Goal: Task Accomplishment & Management: Use online tool/utility

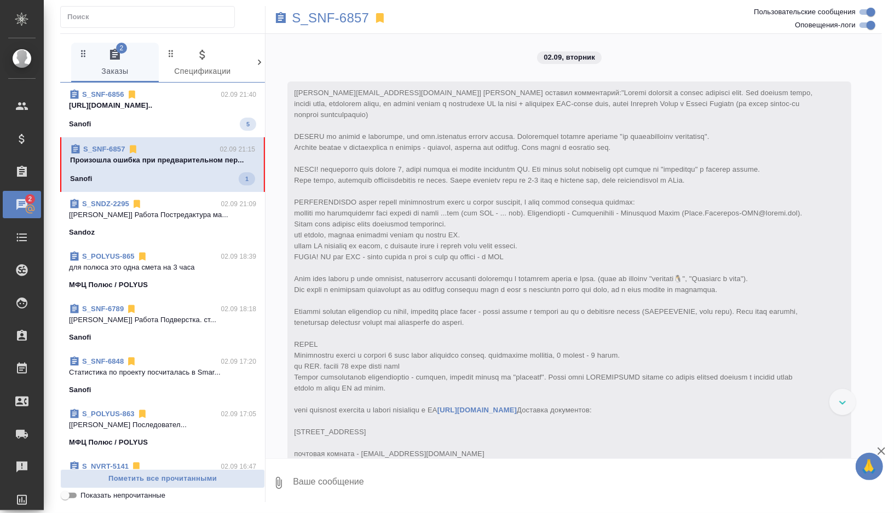
scroll to position [5723, 0]
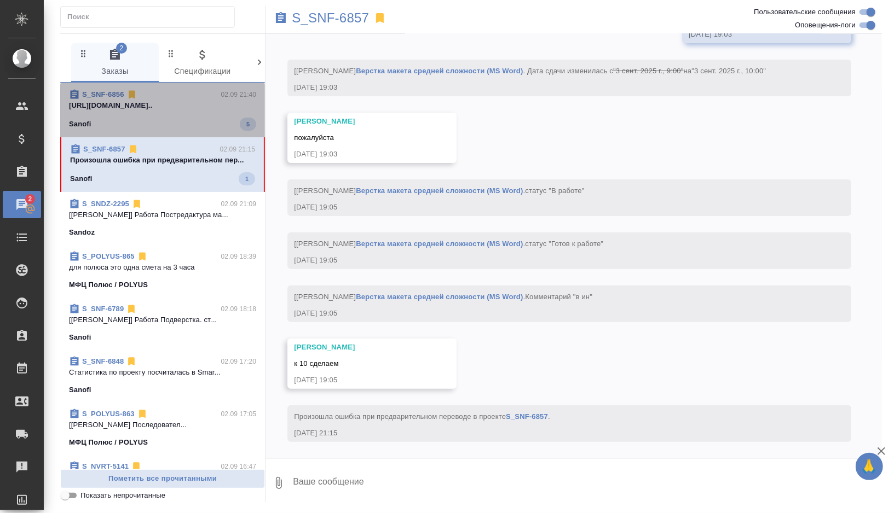
click at [198, 118] on div "Sanofi 5" at bounding box center [162, 124] width 187 height 13
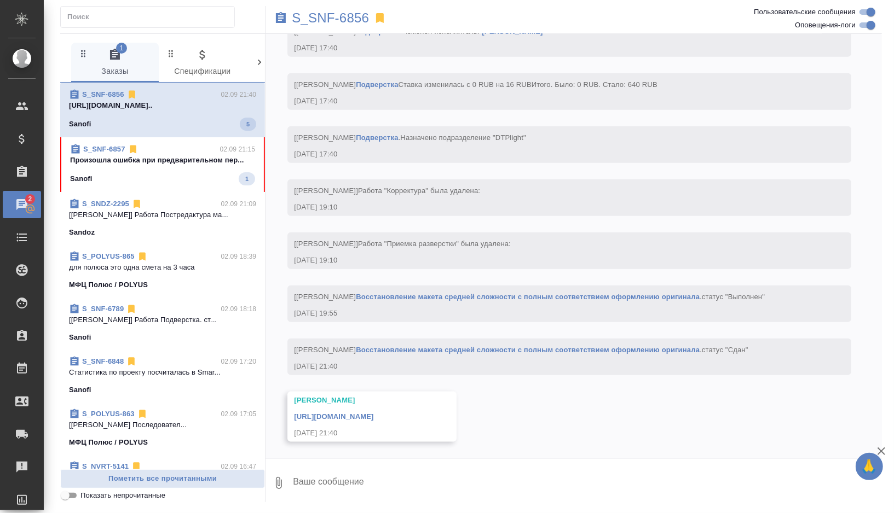
scroll to position [3506, 0]
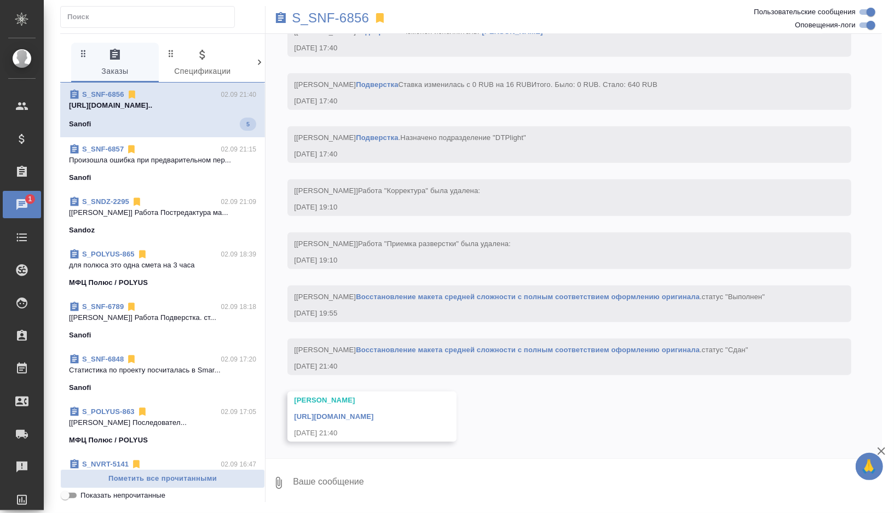
click at [323, 413] on link "https://drive.awatera.com/apps/files/files/10268810?dir=/Shares/Sanofi/Orders/S…" at bounding box center [333, 417] width 79 height 8
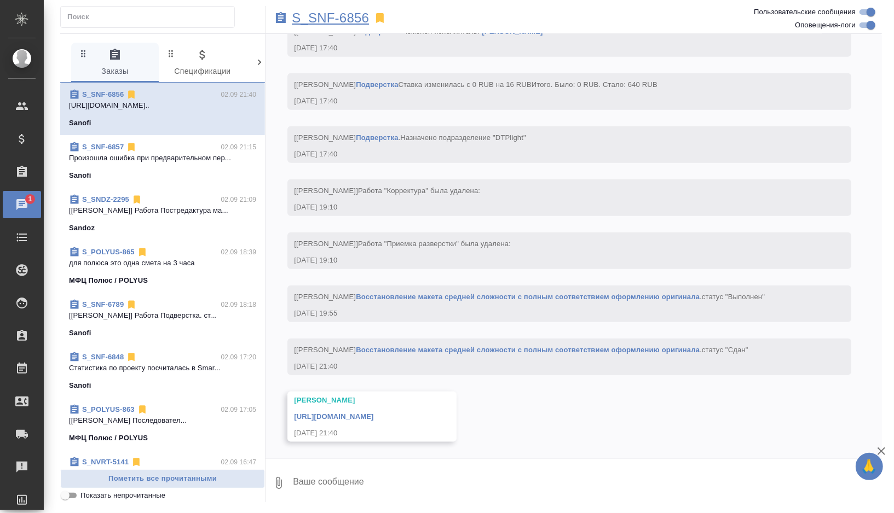
click at [346, 19] on p "S_SNF-6856" at bounding box center [330, 18] width 77 height 11
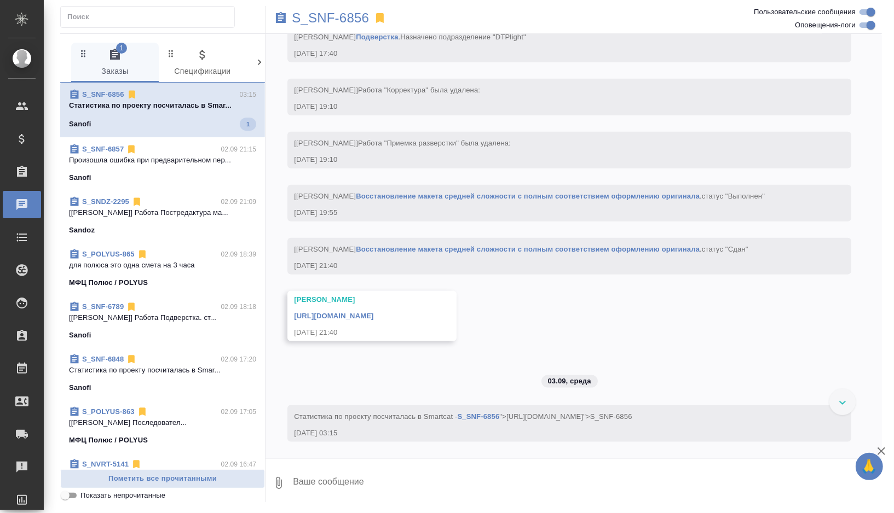
scroll to position [3618, 0]
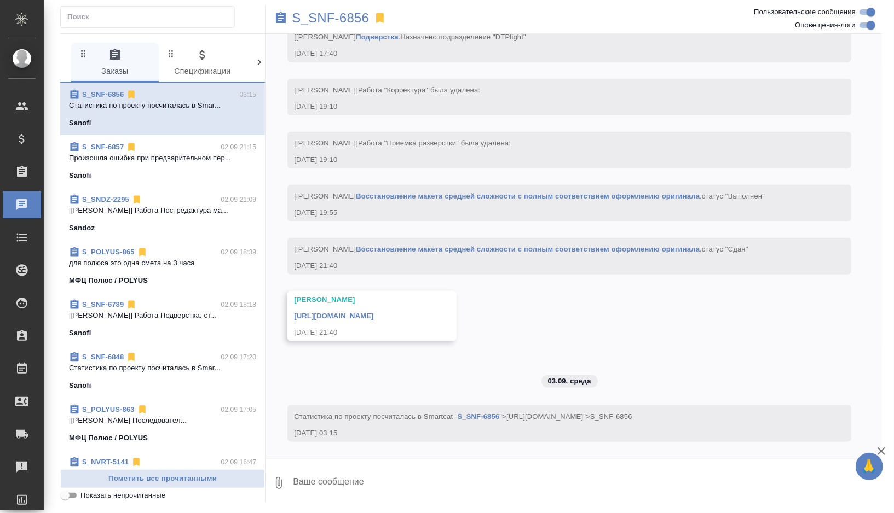
click at [194, 228] on div "Sandoz" at bounding box center [162, 228] width 187 height 11
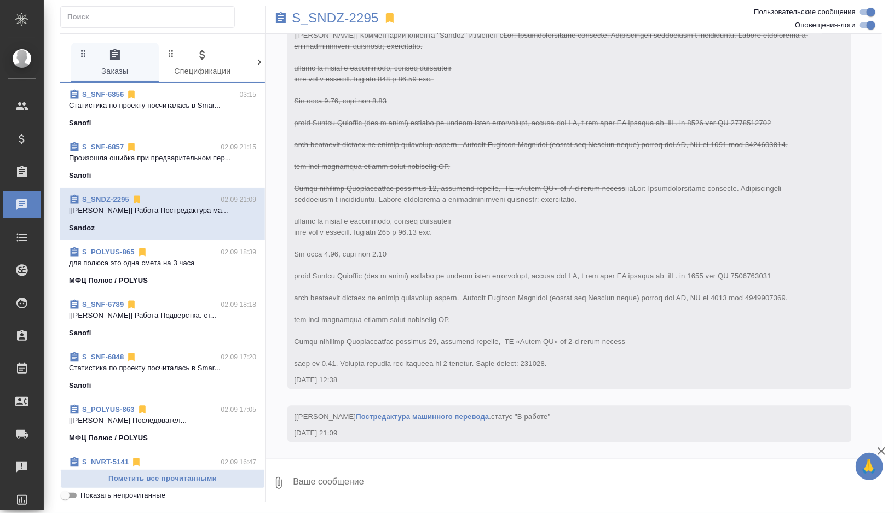
scroll to position [22, 0]
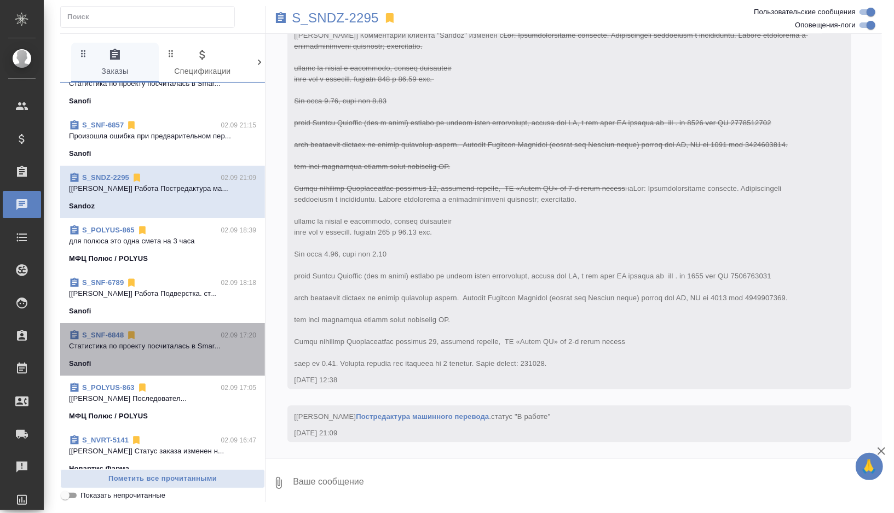
click at [171, 338] on div "S_SNF-6848 02.09 17:20" at bounding box center [162, 335] width 187 height 11
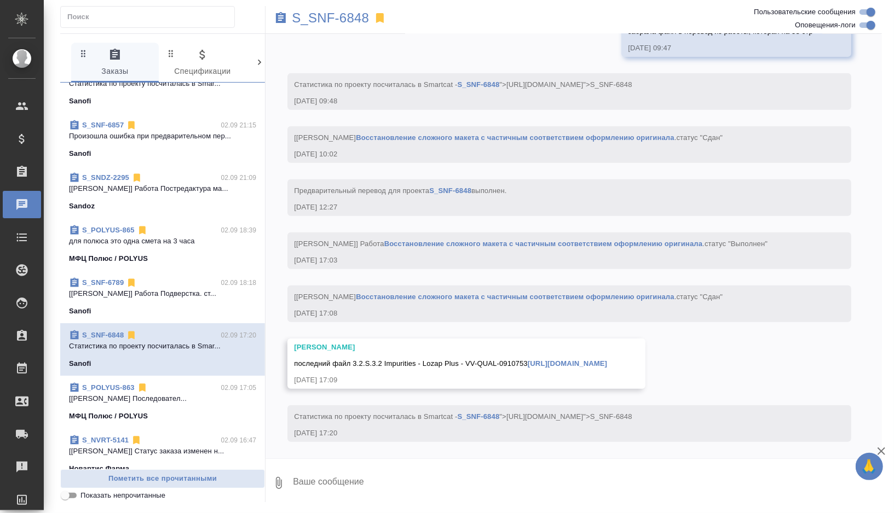
scroll to position [5728, 0]
click at [350, 19] on p "S_SNF-6848" at bounding box center [330, 18] width 77 height 11
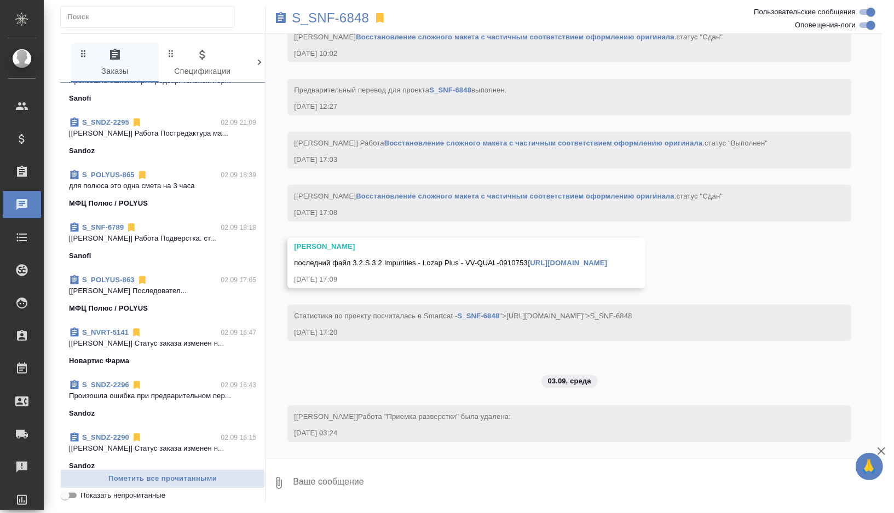
scroll to position [0, 0]
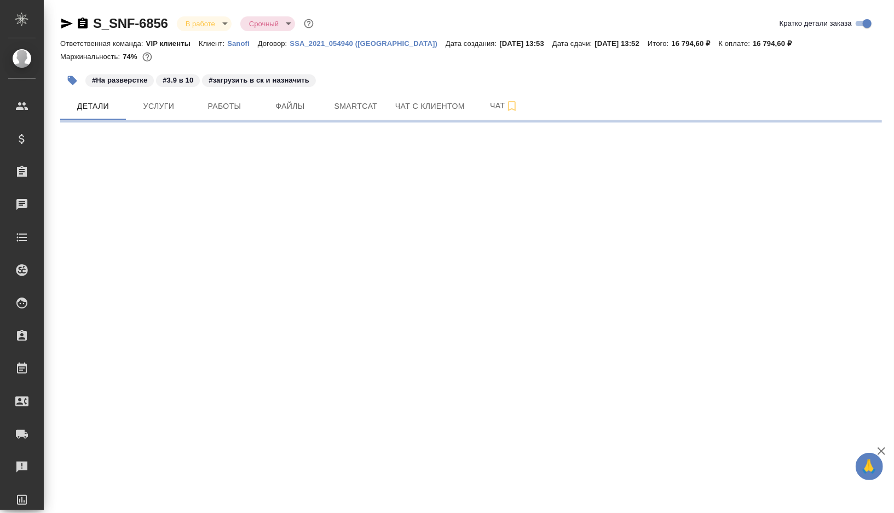
select select "RU"
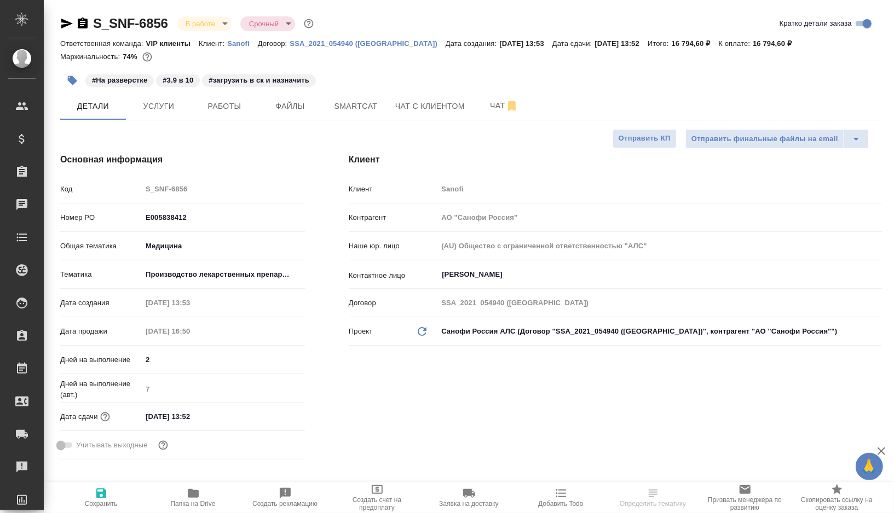
type input "[PERSON_NAME]"
type textarea "x"
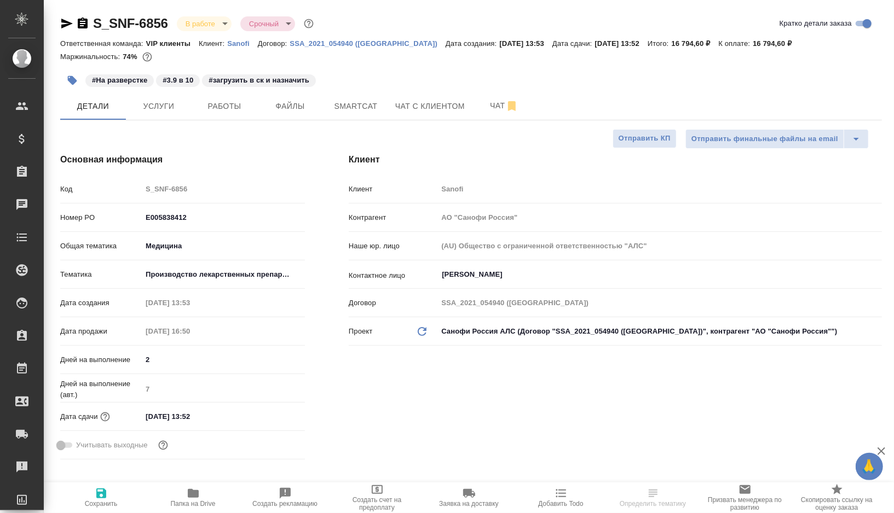
click at [71, 78] on icon "button" at bounding box center [72, 80] width 9 height 9
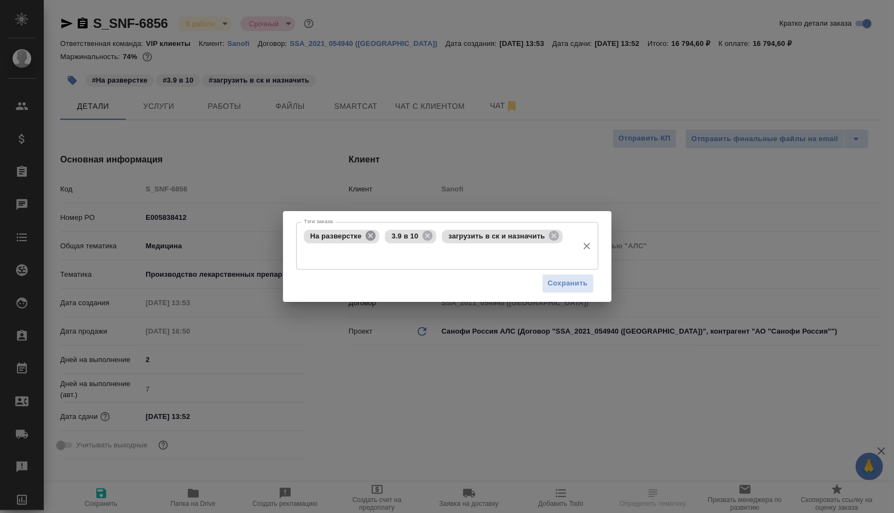
click at [371, 236] on icon at bounding box center [370, 236] width 12 height 12
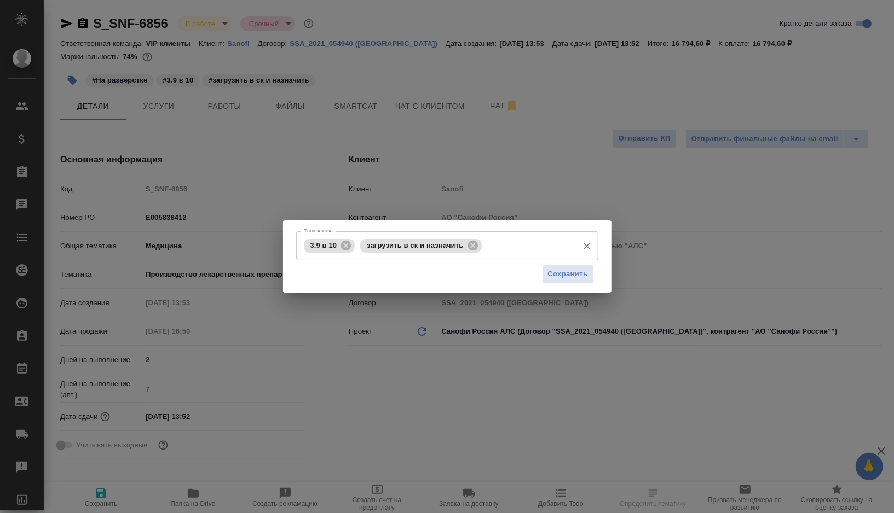
click at [353, 241] on div "3.9 в 10" at bounding box center [329, 246] width 51 height 14
click at [350, 242] on icon at bounding box center [346, 246] width 12 height 12
click at [553, 273] on span "Сохранить" at bounding box center [568, 274] width 40 height 13
click at [549, 171] on div "Тэги заказа загрузить в ск и назначить Тэги заказа Сохранить" at bounding box center [447, 256] width 894 height 513
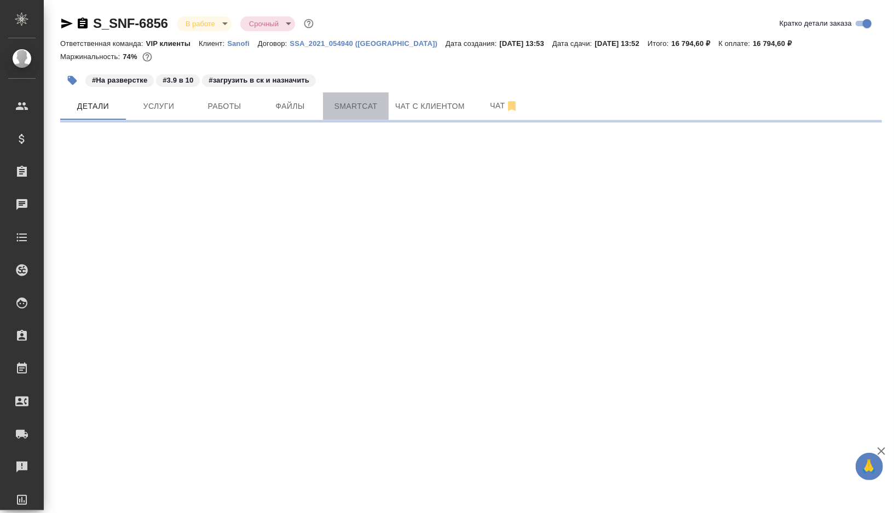
click at [355, 105] on span "Smartcat" at bounding box center [355, 107] width 53 height 14
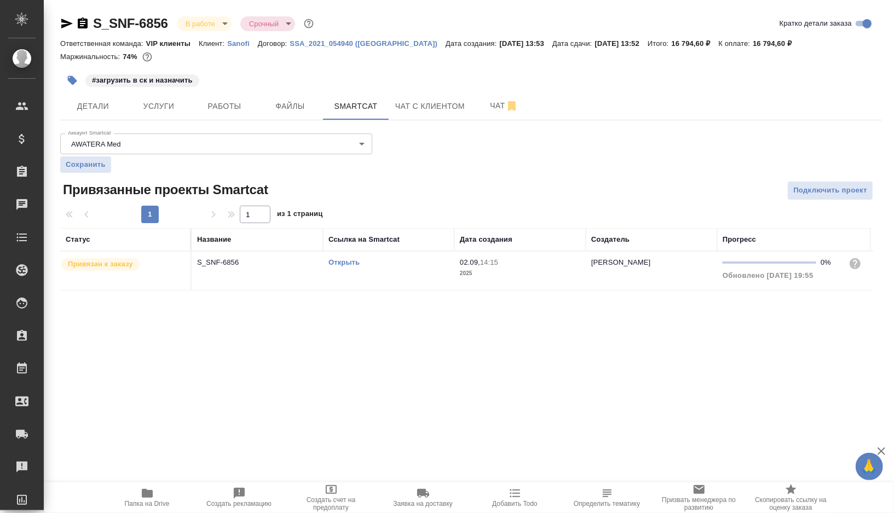
click at [335, 260] on link "Открыть" at bounding box center [343, 262] width 31 height 8
click at [227, 111] on span "Работы" at bounding box center [224, 107] width 53 height 14
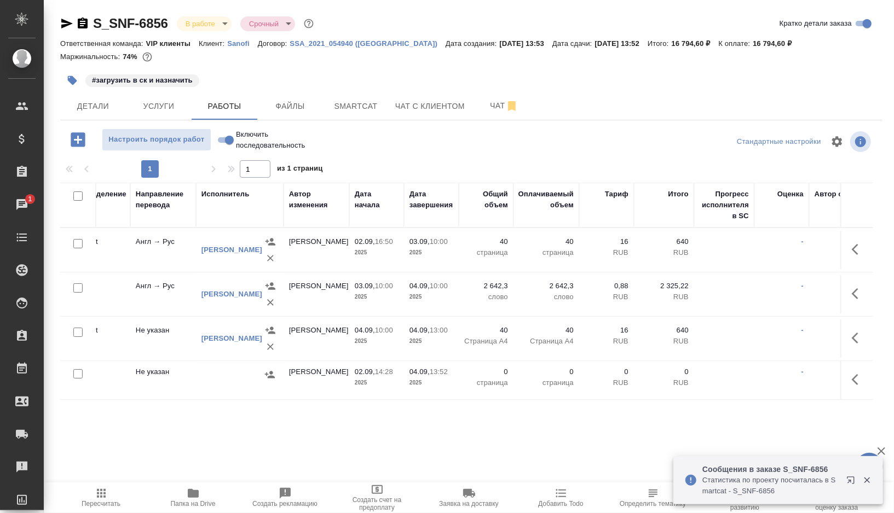
scroll to position [0, 307]
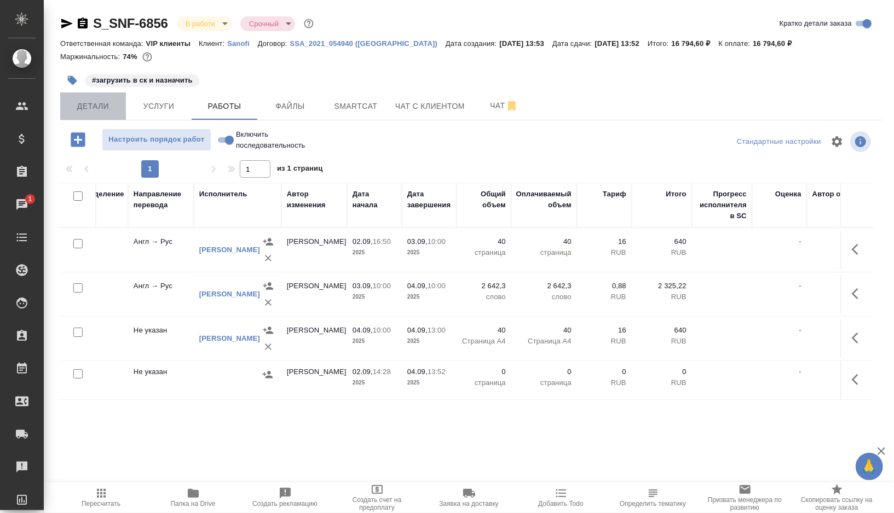
click at [97, 108] on span "Детали" at bounding box center [93, 107] width 53 height 14
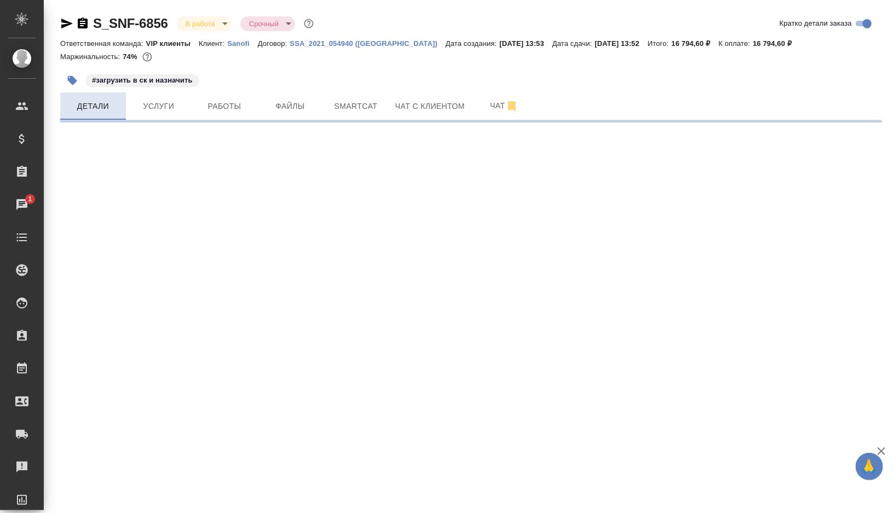
select select "RU"
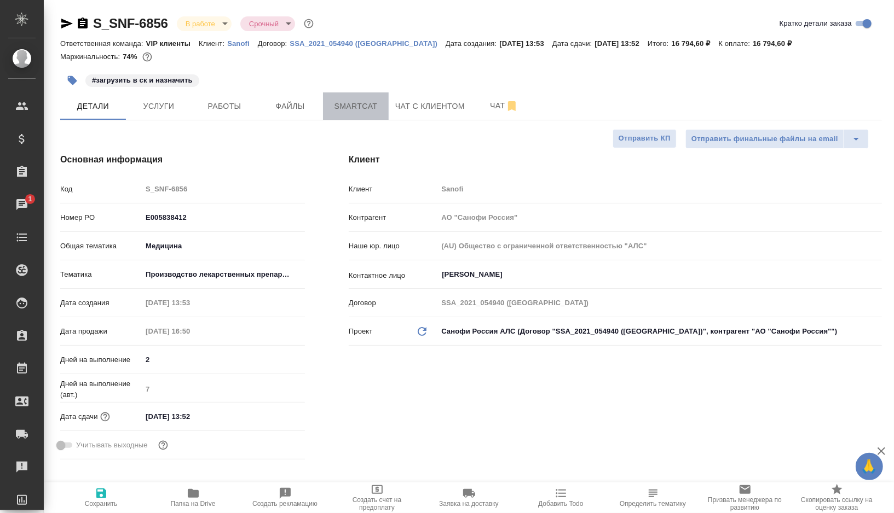
click at [328, 112] on button "Smartcat" at bounding box center [356, 105] width 66 height 27
type textarea "x"
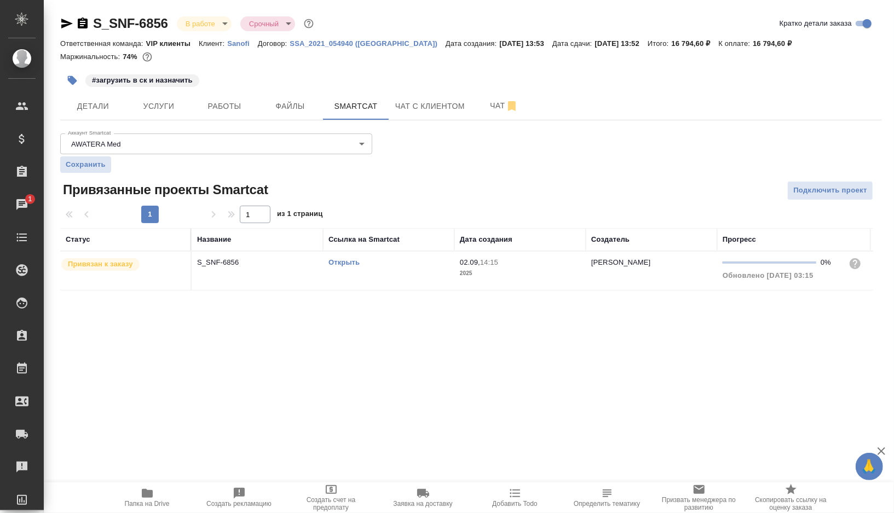
click at [409, 268] on td "Открыть" at bounding box center [388, 271] width 131 height 38
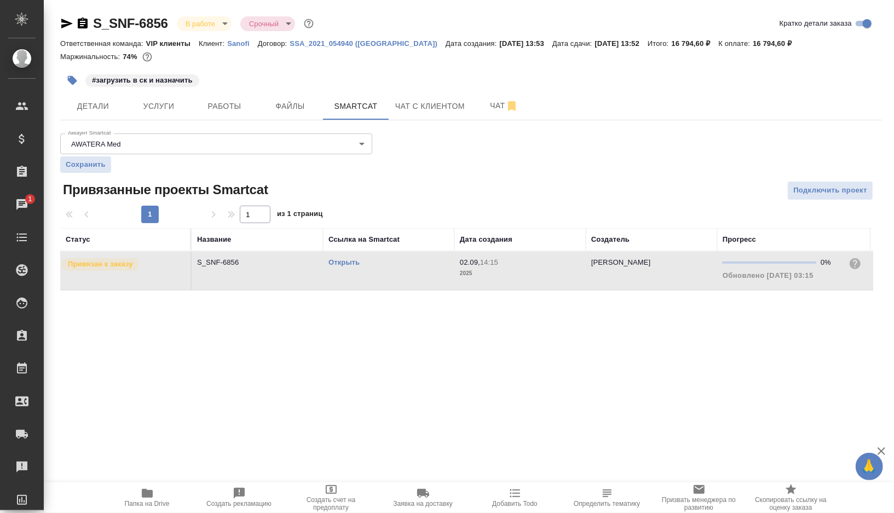
click at [67, 74] on button "button" at bounding box center [72, 80] width 24 height 24
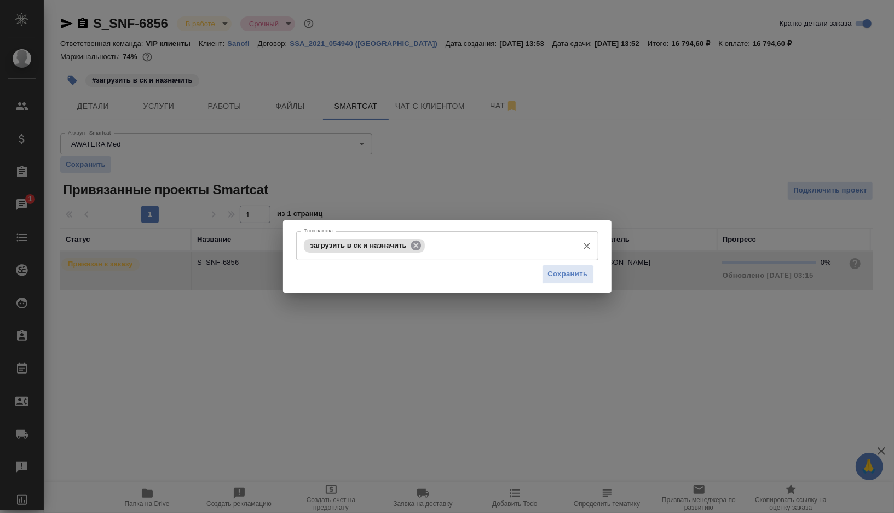
click at [418, 245] on icon at bounding box center [416, 245] width 10 height 10
click at [427, 245] on input "Тэги заказа" at bounding box center [499, 245] width 145 height 19
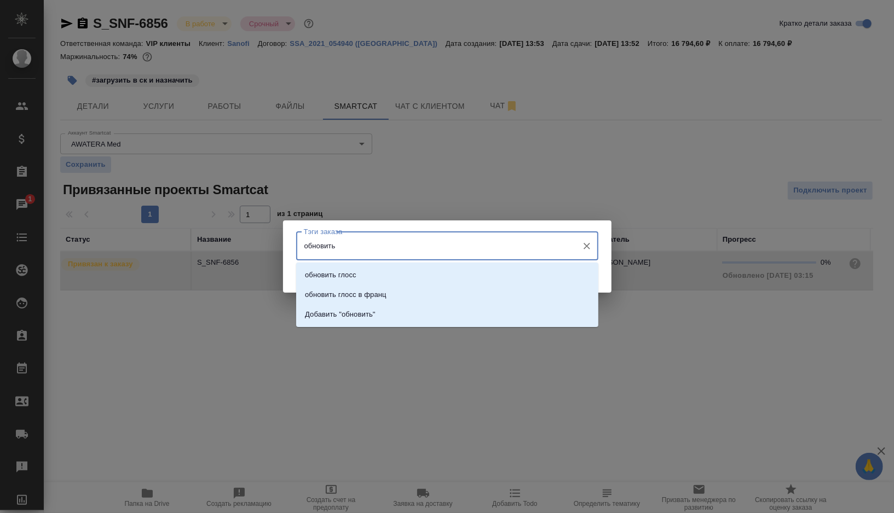
type input "обновить"
click at [347, 267] on li "обновить глосс" at bounding box center [447, 275] width 302 height 20
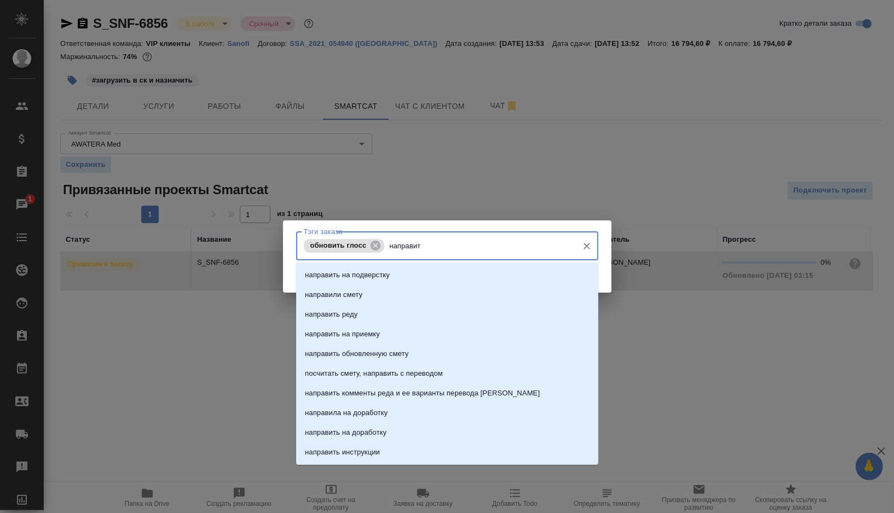
type input "направить"
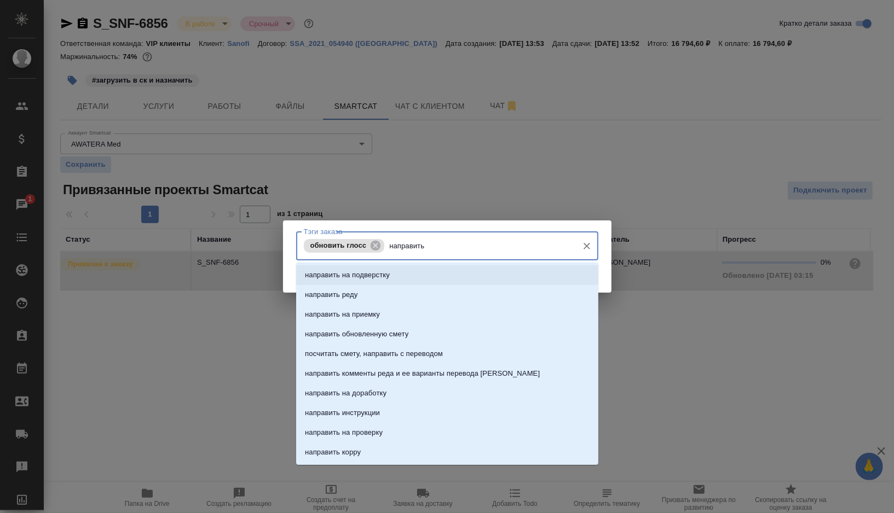
click at [324, 271] on p "направить на подверстку" at bounding box center [347, 275] width 85 height 11
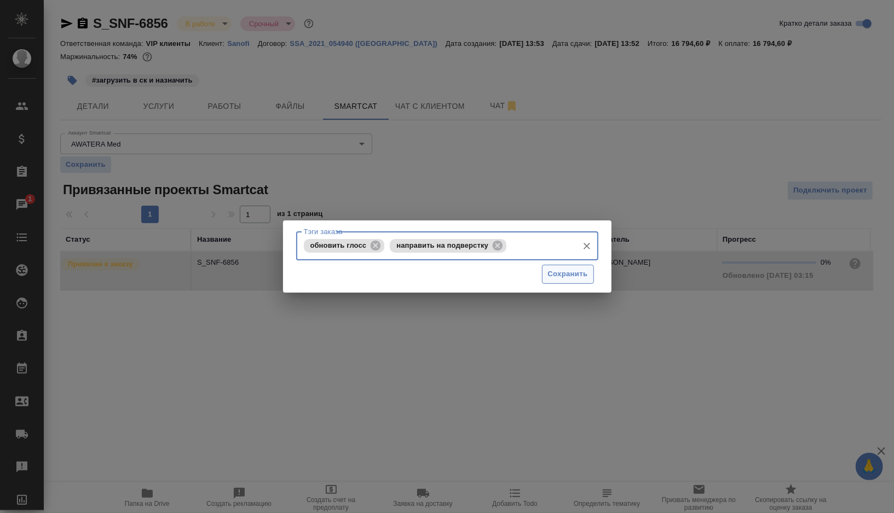
click at [566, 275] on span "Сохранить" at bounding box center [568, 274] width 40 height 13
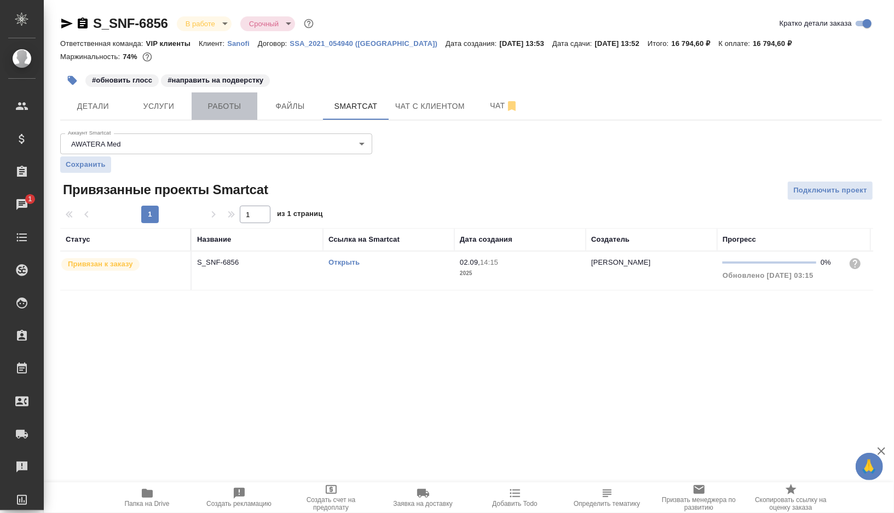
click at [230, 102] on span "Работы" at bounding box center [224, 107] width 53 height 14
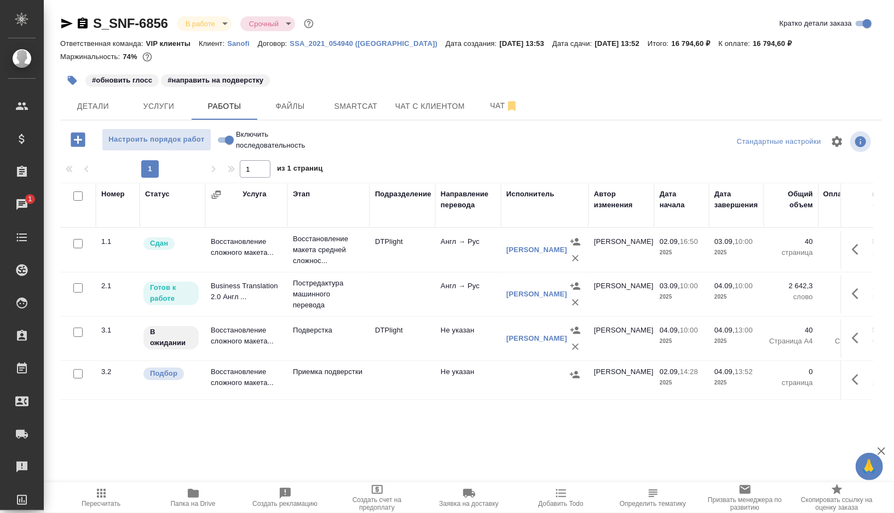
click at [78, 79] on button "button" at bounding box center [72, 80] width 24 height 24
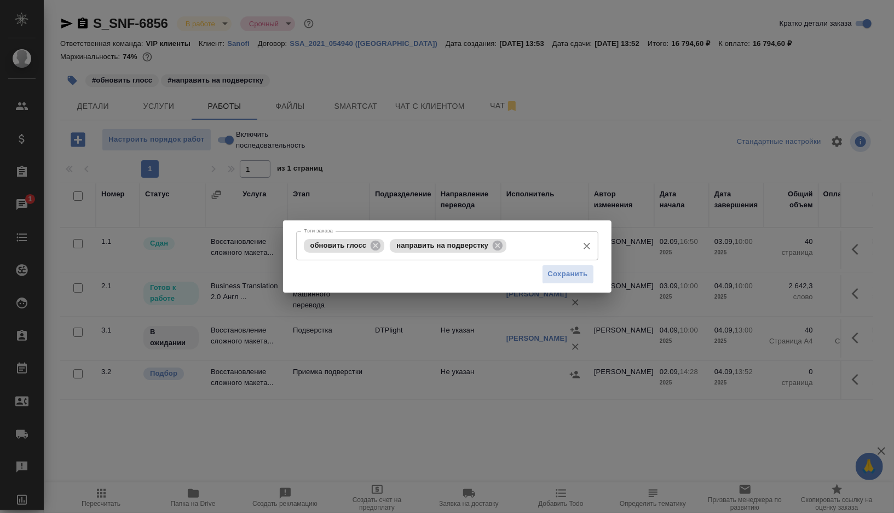
click at [539, 257] on div "обновить глосс направить на подверстку Тэги заказа" at bounding box center [447, 246] width 302 height 29
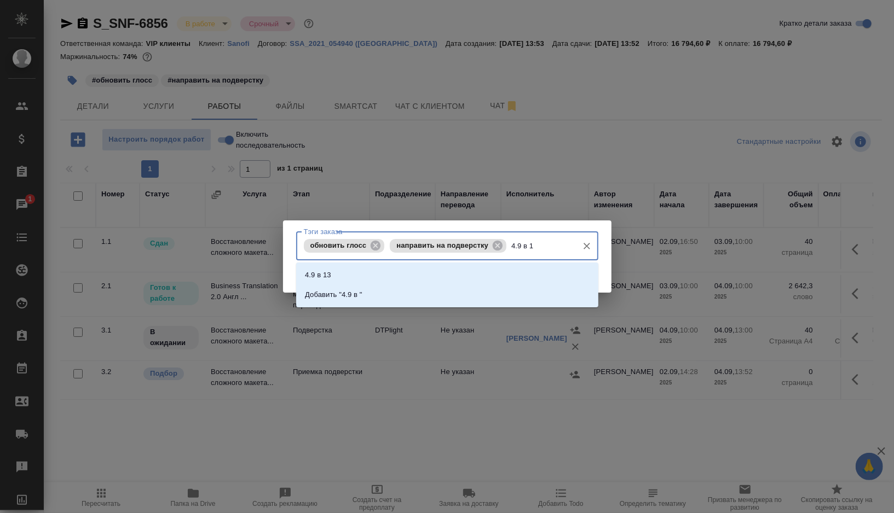
type input "4.9 в 10"
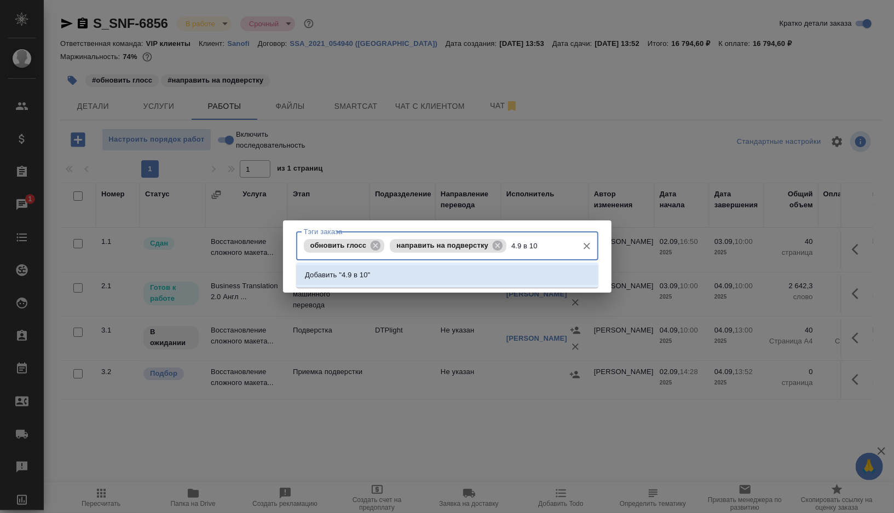
click at [406, 276] on li "Добавить "4.9 в 10"" at bounding box center [447, 275] width 302 height 20
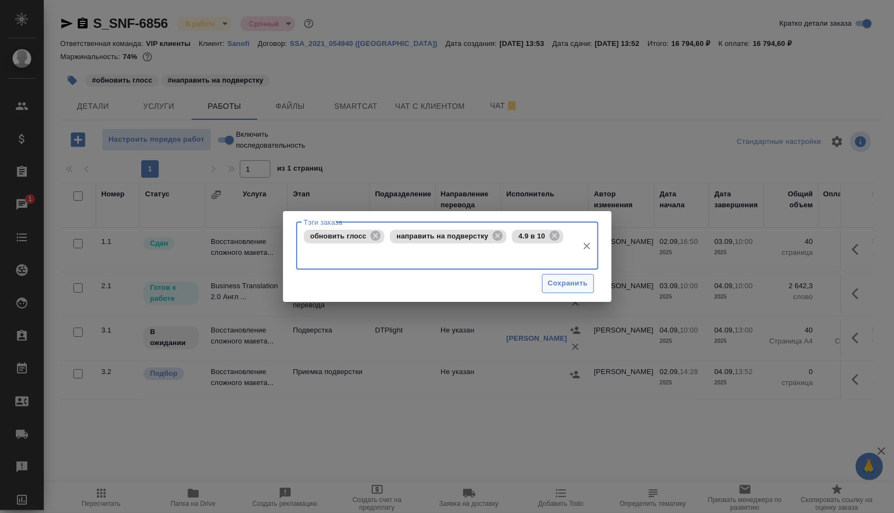
click at [562, 286] on span "Сохранить" at bounding box center [568, 283] width 40 height 13
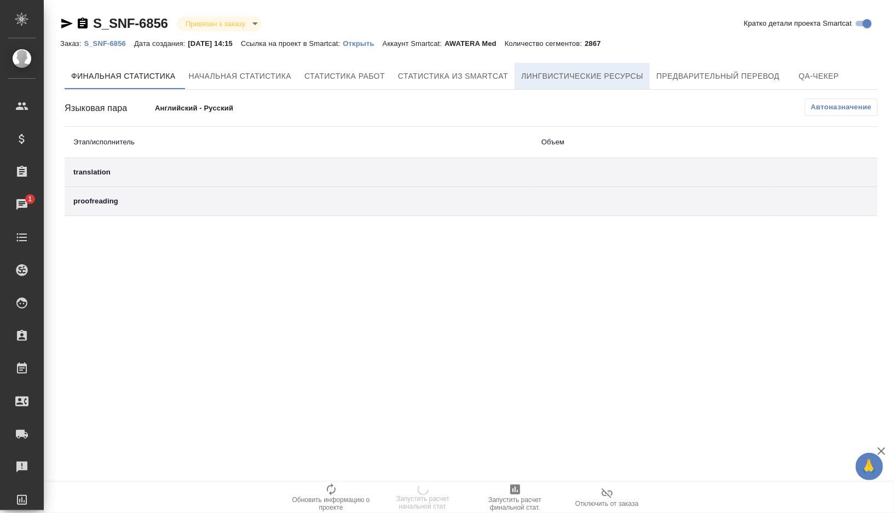
click at [580, 71] on span "Лингвистические ресурсы" at bounding box center [582, 77] width 122 height 14
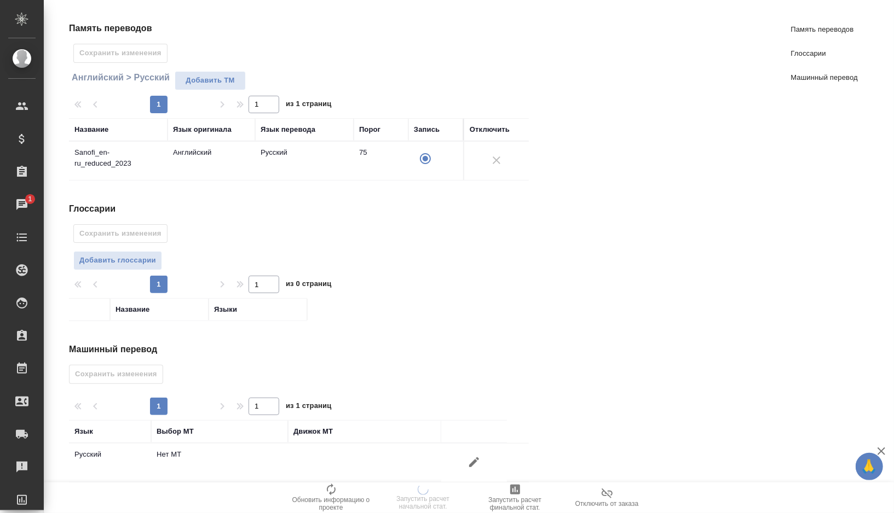
scroll to position [95, 0]
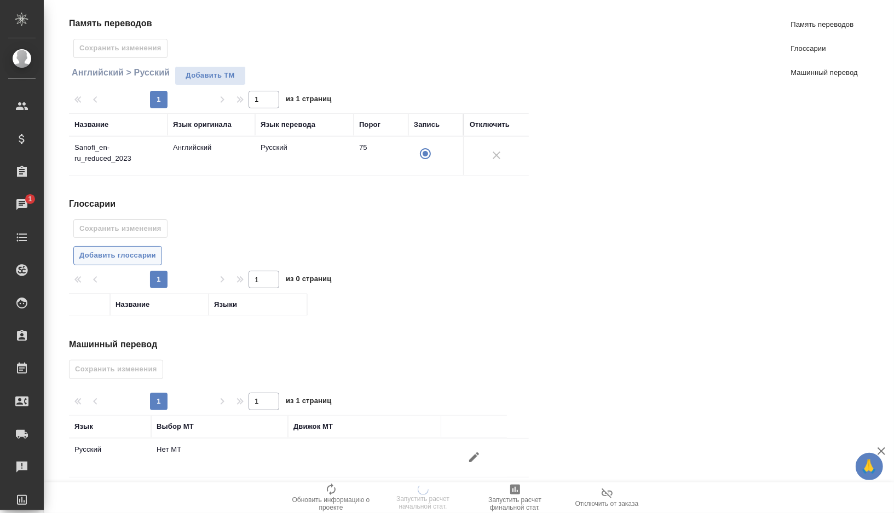
click at [131, 257] on span "Добавить глоссарии" at bounding box center [117, 256] width 77 height 13
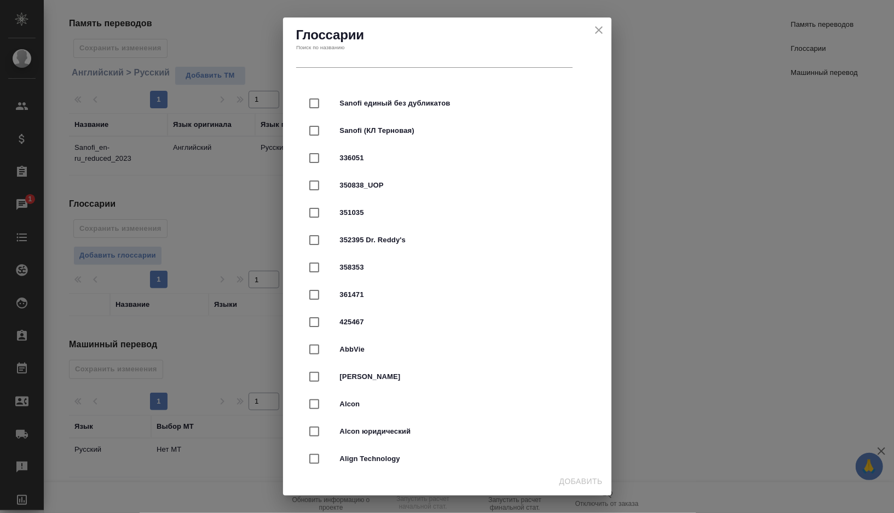
click at [379, 105] on span "Sanofi единый без дубликатов" at bounding box center [462, 103] width 245 height 11
checkbox input "true"
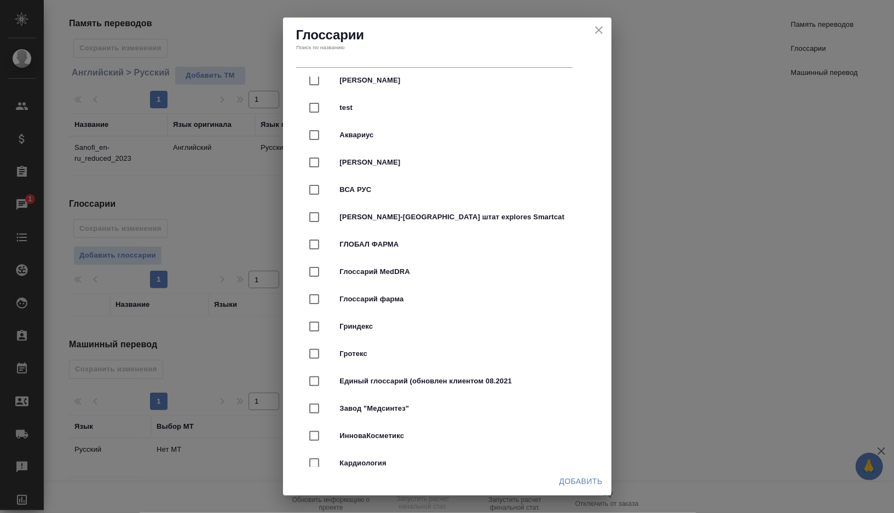
scroll to position [2707, 0]
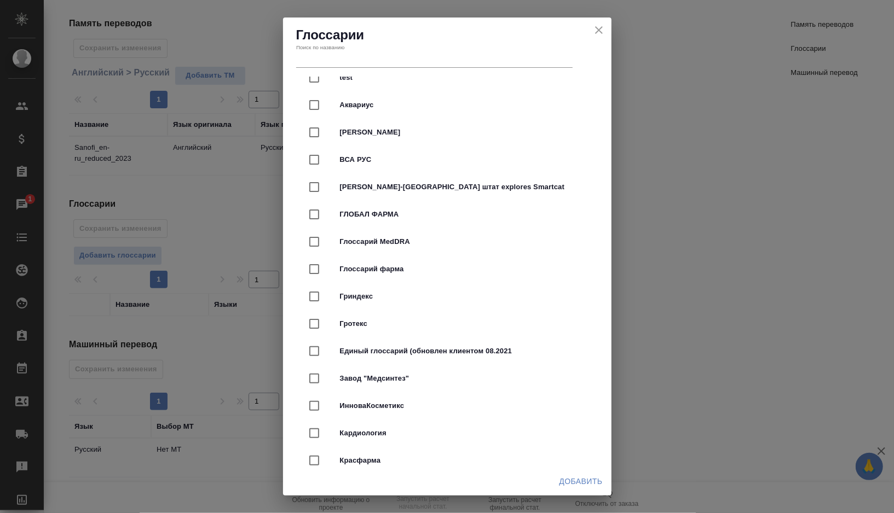
click at [426, 264] on span "Глоссарий фарма" at bounding box center [462, 269] width 245 height 11
checkbox input "true"
click at [582, 487] on span "Добавить" at bounding box center [580, 482] width 43 height 14
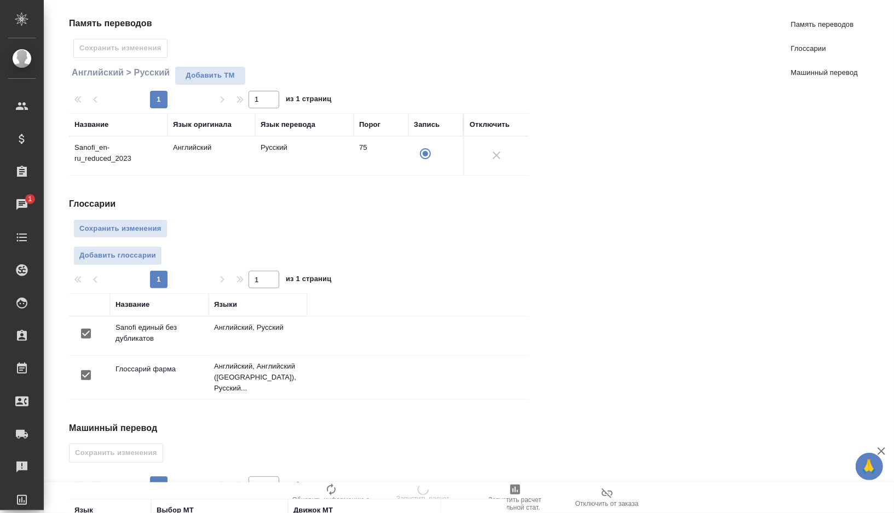
scroll to position [0, 0]
click at [113, 225] on span "Сохранить изменения" at bounding box center [120, 229] width 82 height 13
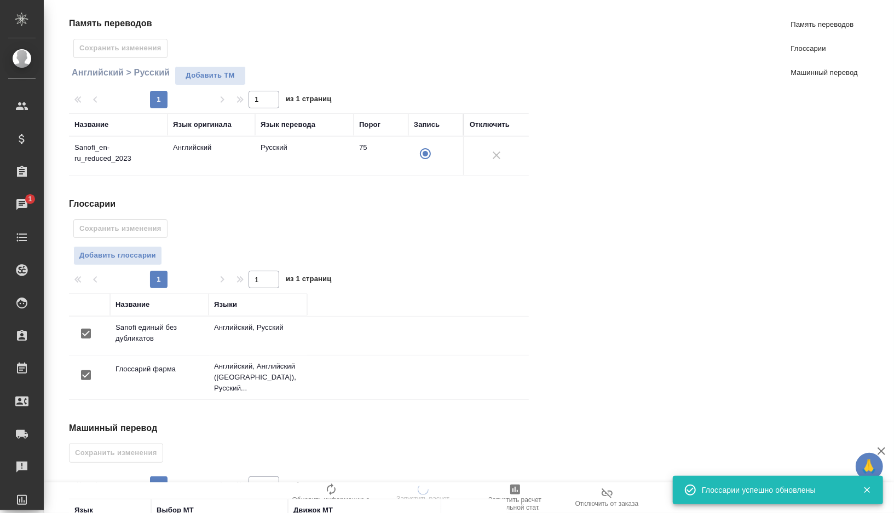
scroll to position [177, 0]
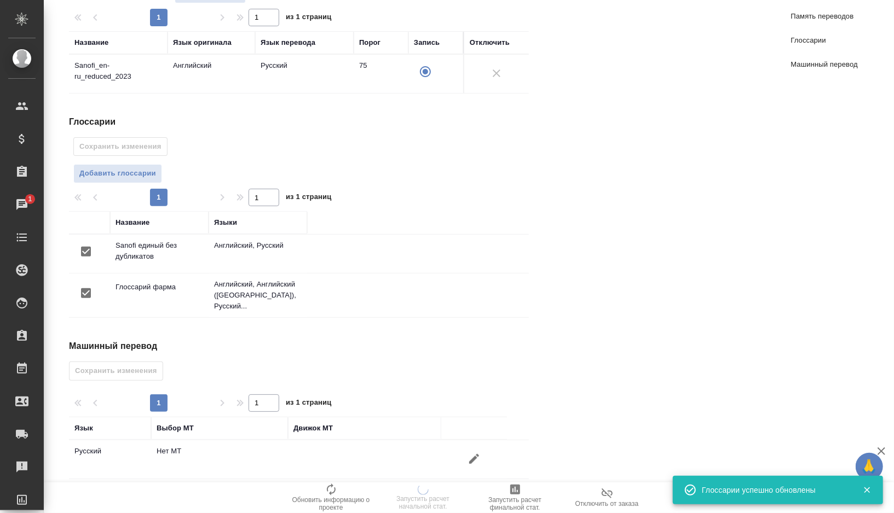
click at [471, 453] on icon "button" at bounding box center [473, 459] width 13 height 13
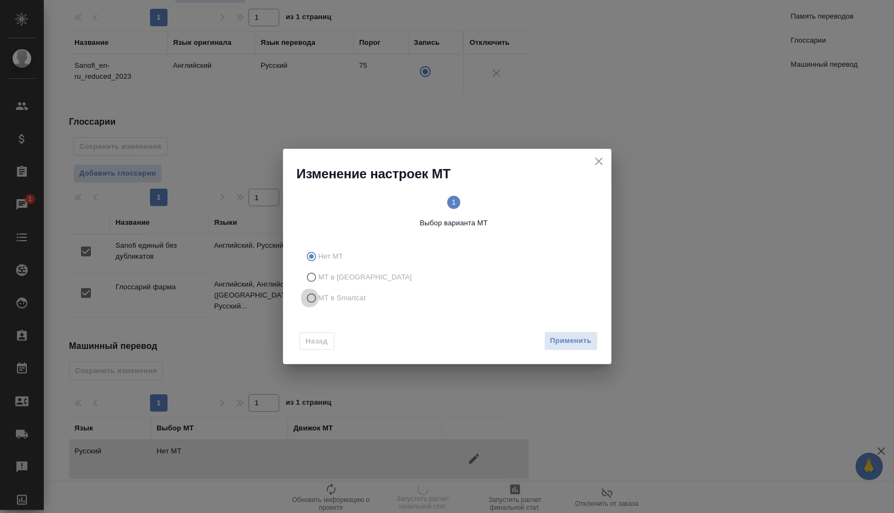
click at [314, 299] on input "МТ в Smartcat" at bounding box center [310, 298] width 18 height 21
radio input "true"
click at [514, 202] on span "2 Выбор движка Smartcat" at bounding box center [526, 212] width 136 height 33
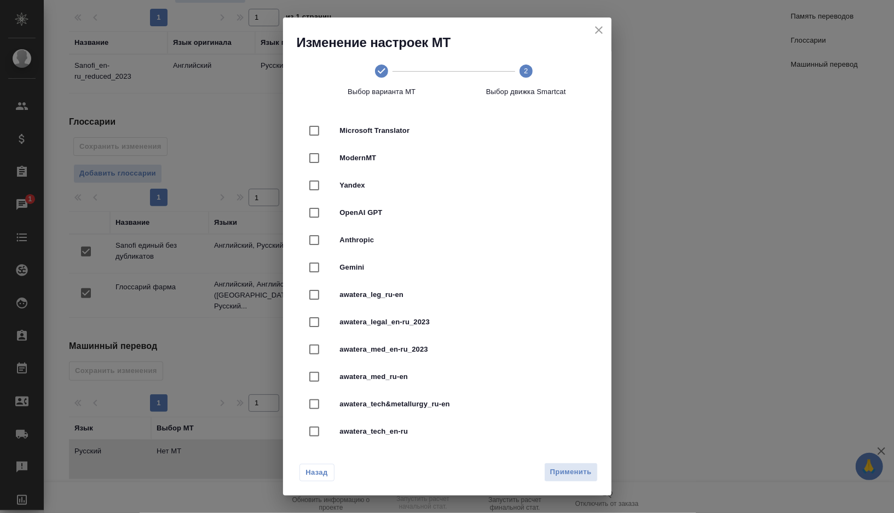
scroll to position [237, 0]
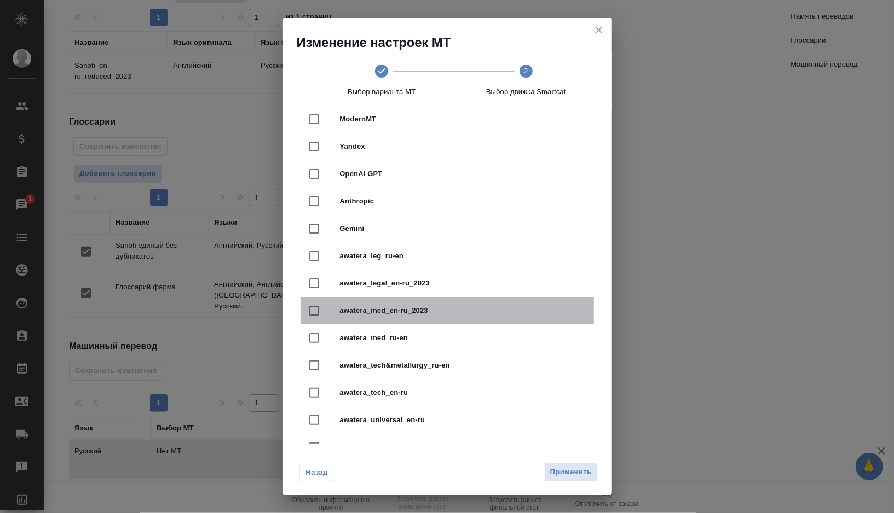
click at [402, 313] on span "awatera_med_en-ru_2023" at bounding box center [462, 310] width 245 height 11
checkbox input "true"
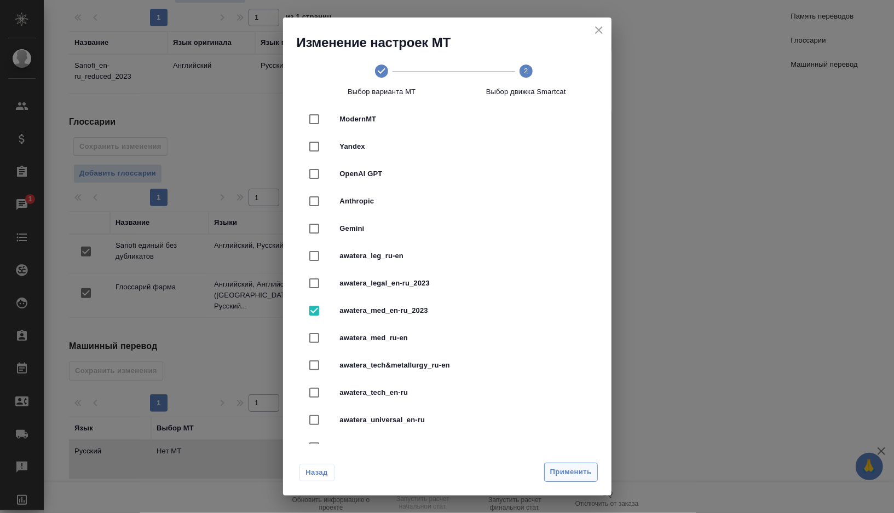
click at [566, 473] on span "Применить" at bounding box center [571, 472] width 42 height 13
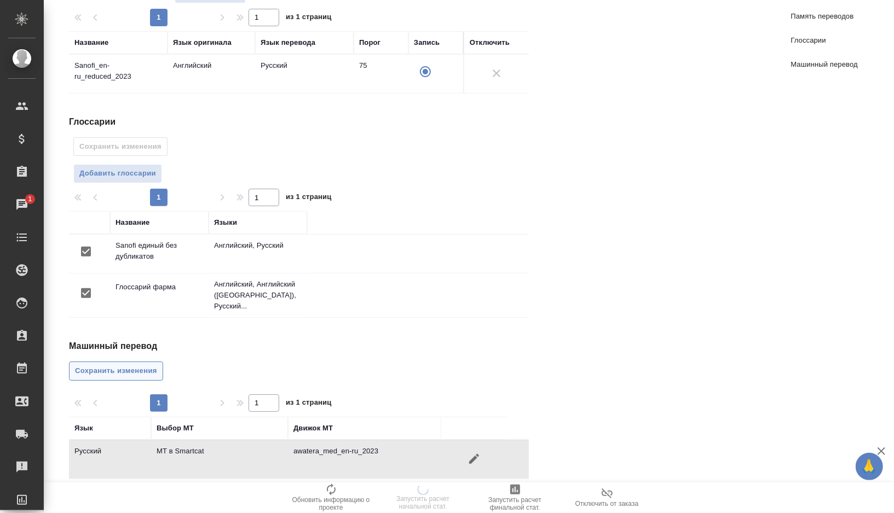
click at [150, 365] on span "Сохранить изменения" at bounding box center [116, 371] width 82 height 13
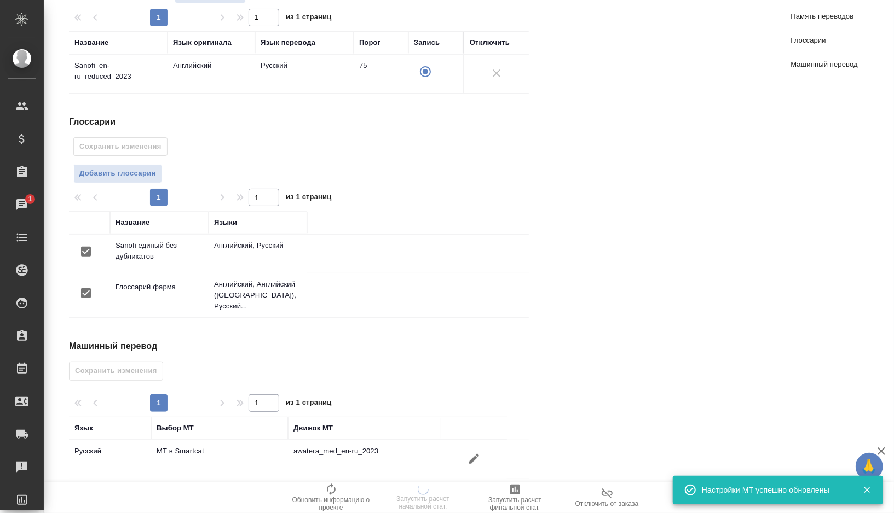
scroll to position [0, 0]
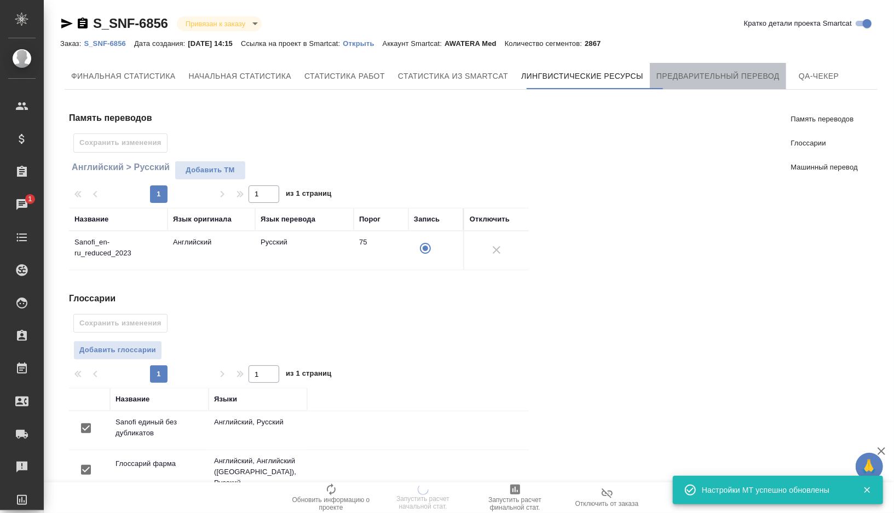
click at [695, 80] on span "Предварительный перевод" at bounding box center [717, 77] width 123 height 14
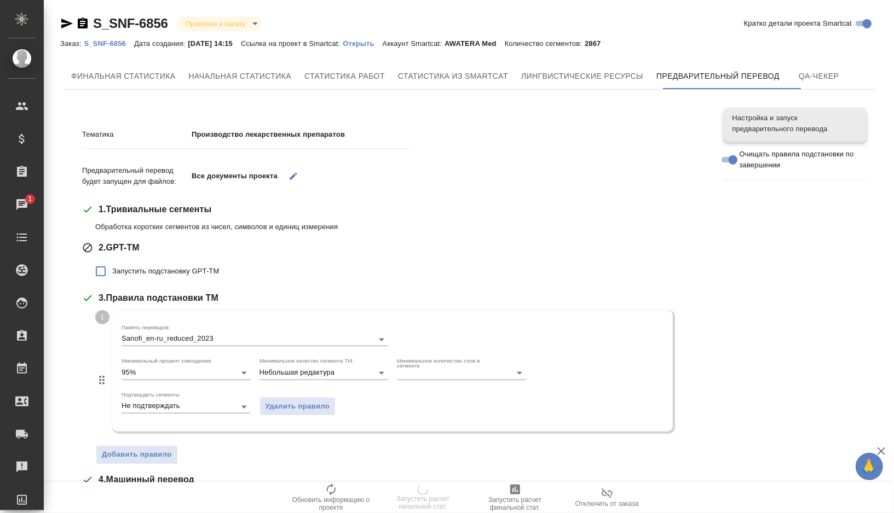
click at [161, 273] on span "Запустить подстановку GPT-TM" at bounding box center [165, 271] width 107 height 11
click at [112, 273] on input "Запустить подстановку GPT-TM" at bounding box center [100, 271] width 23 height 23
checkbox input "true"
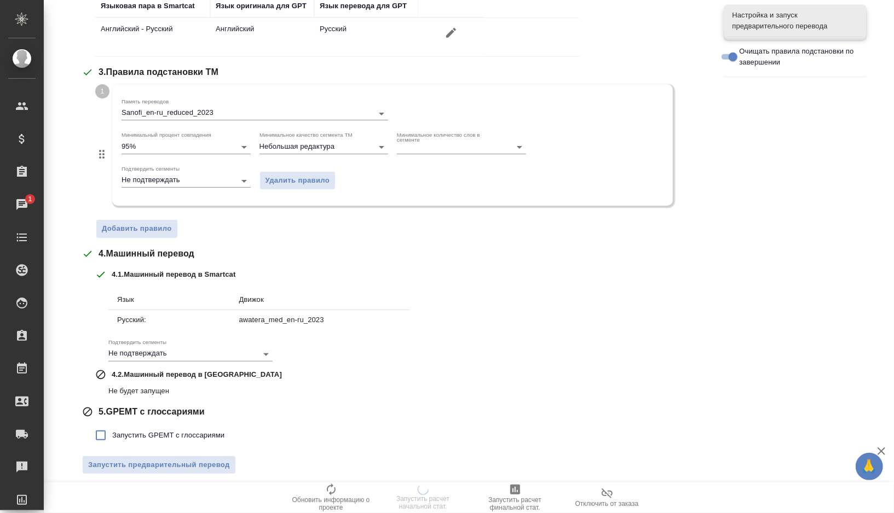
scroll to position [306, 0]
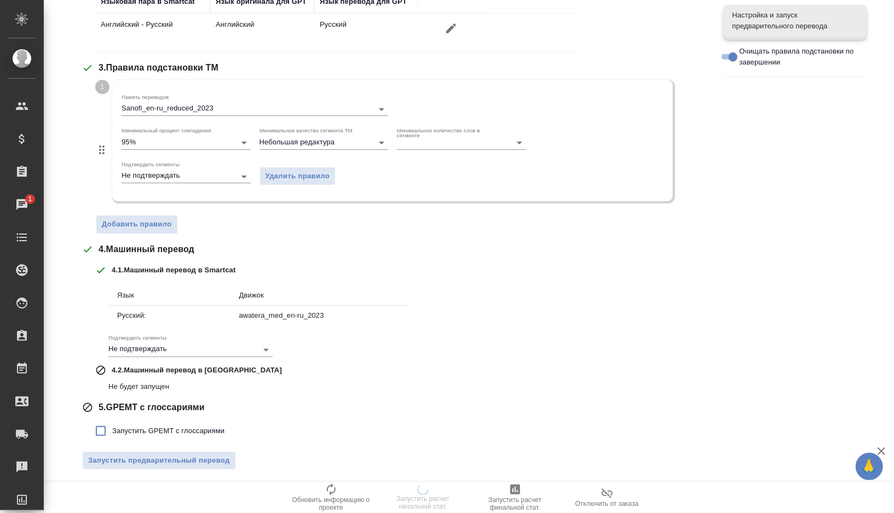
click at [118, 427] on span "Запустить GPEMT с глоссариями" at bounding box center [168, 431] width 112 height 11
click at [112, 427] on input "Запустить GPEMT с глоссариями" at bounding box center [100, 431] width 23 height 23
checkbox input "true"
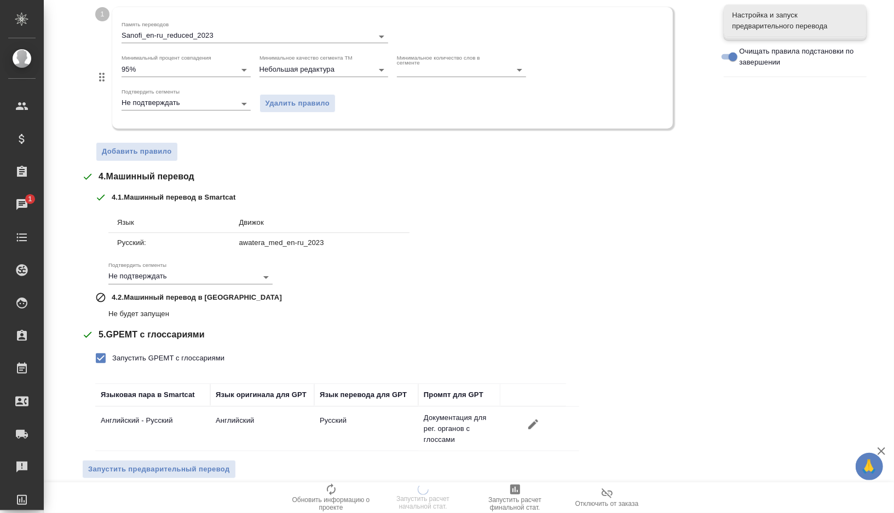
scroll to position [387, 0]
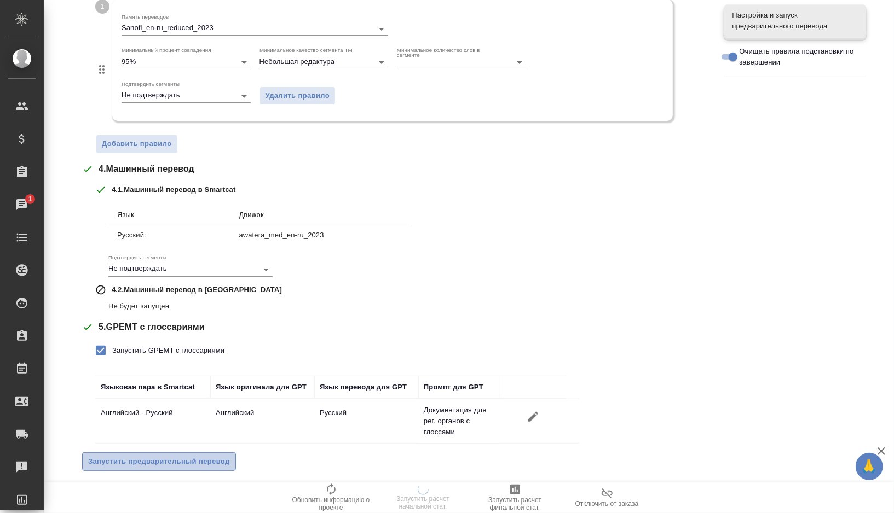
click at [119, 464] on span "Запустить предварительный перевод" at bounding box center [159, 462] width 142 height 13
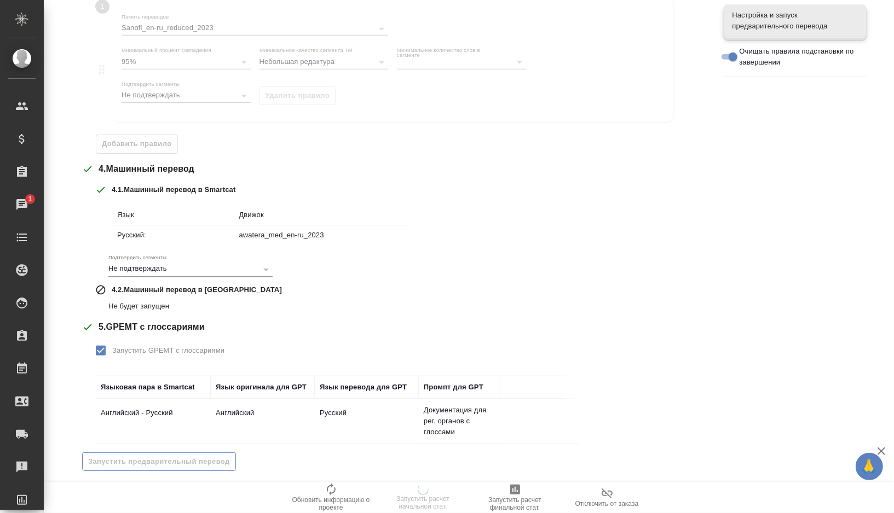
scroll to position [0, 0]
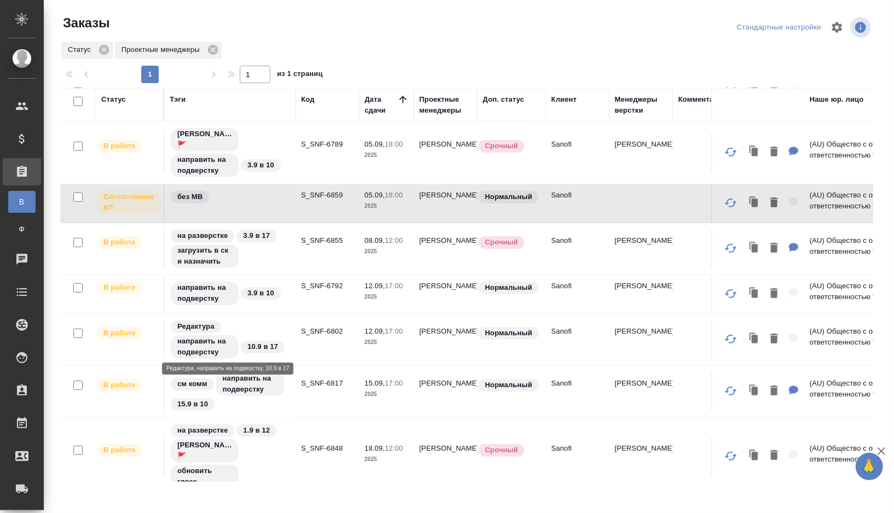
scroll to position [356, 0]
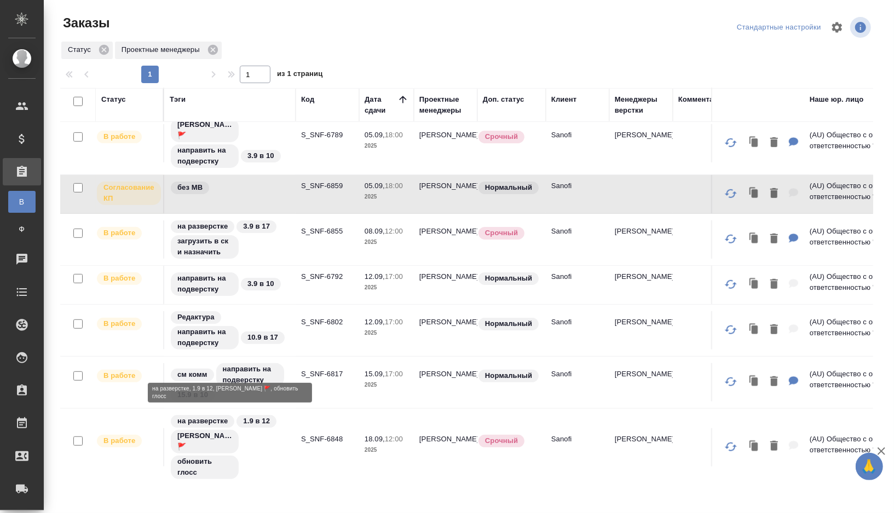
click at [279, 452] on div "на разверстке 1.9 в 12 Оля Дмитриева 🚩 обновить глосс" at bounding box center [230, 447] width 120 height 66
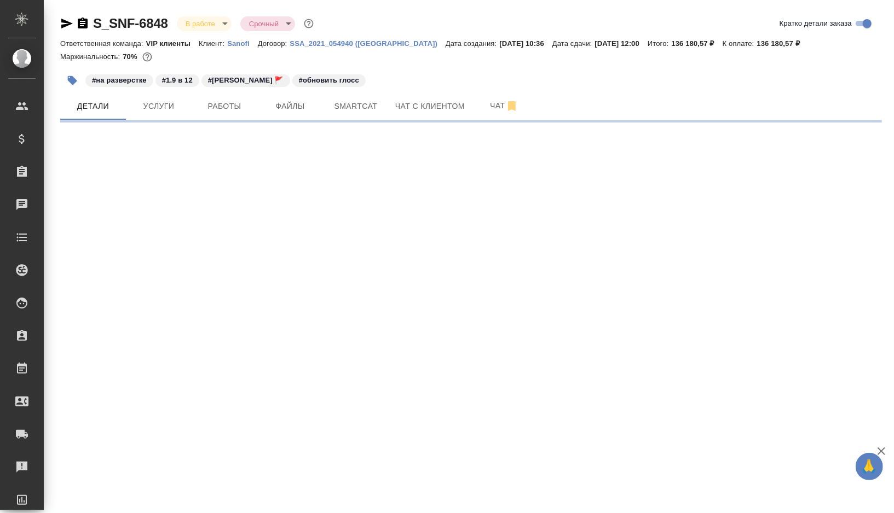
select select "RU"
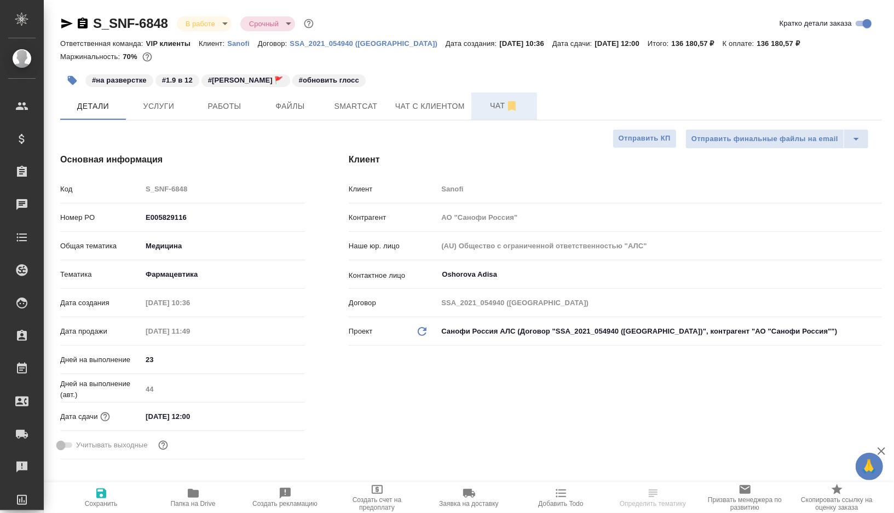
click at [495, 107] on span "Чат" at bounding box center [504, 106] width 53 height 14
type textarea "x"
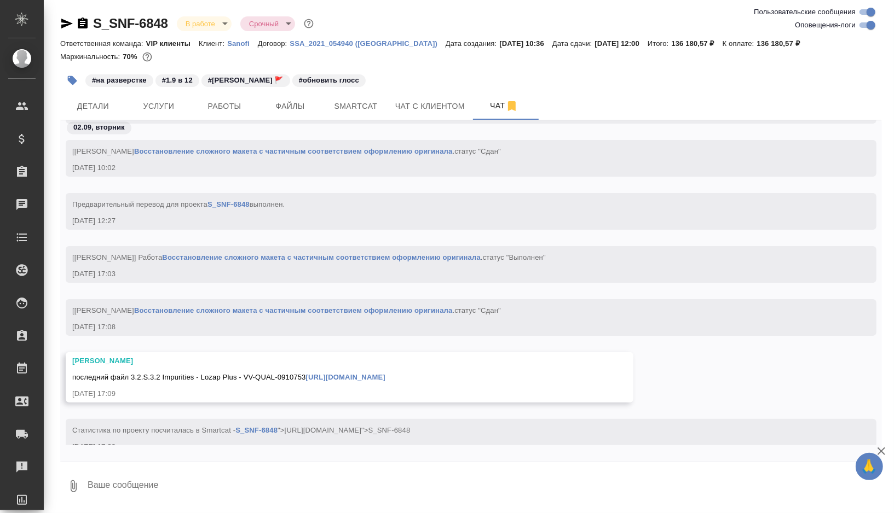
scroll to position [33711, 0]
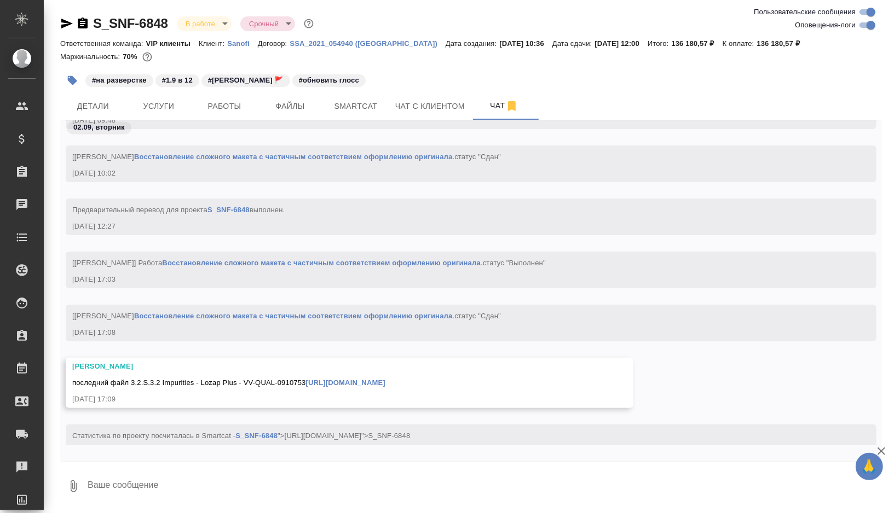
click at [886, 449] on icon "button" at bounding box center [881, 451] width 13 height 13
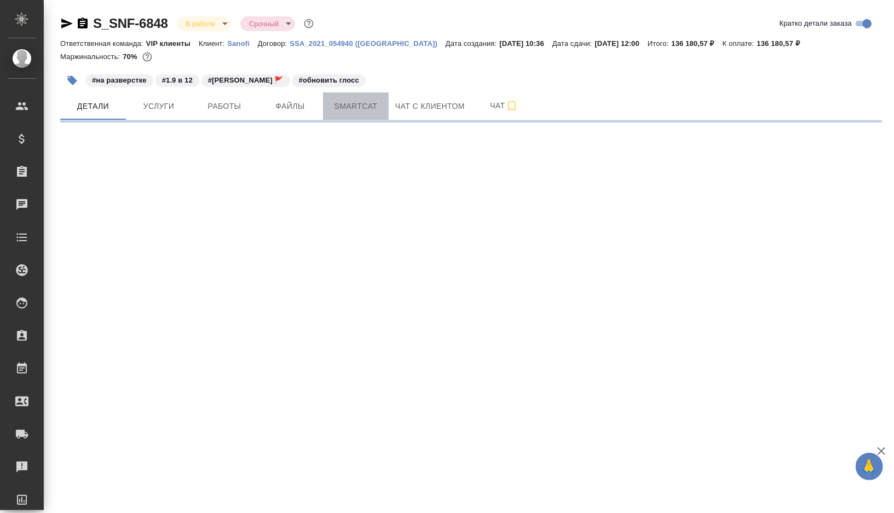
click at [350, 99] on button "Smartcat" at bounding box center [356, 105] width 66 height 27
select select "RU"
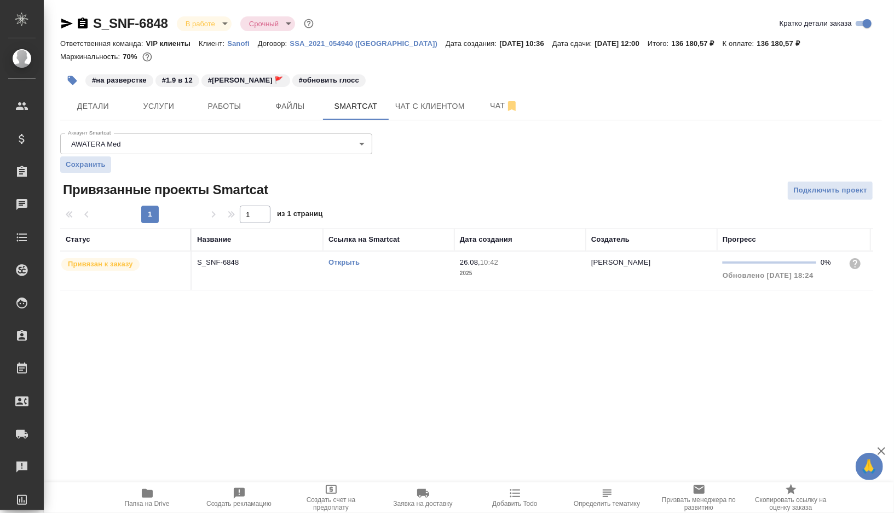
click at [390, 264] on div "Открыть" at bounding box center [388, 262] width 120 height 11
click at [74, 86] on button "button" at bounding box center [72, 80] width 24 height 24
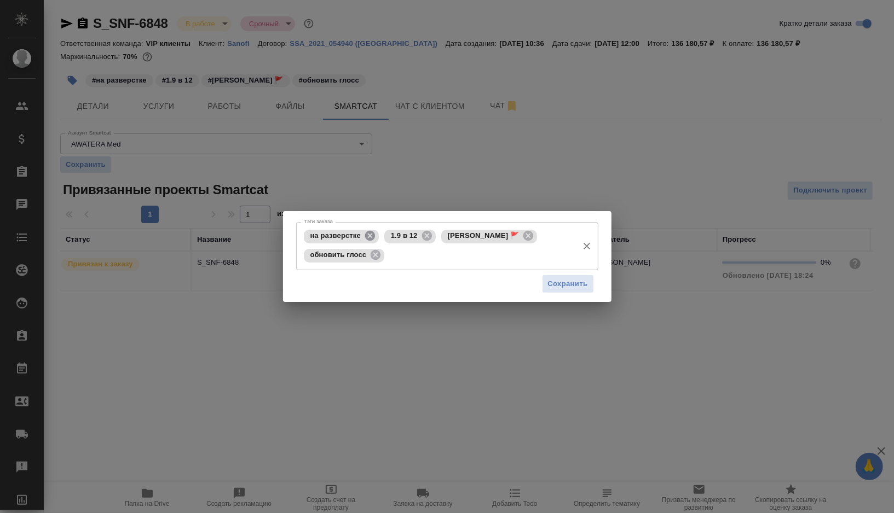
click at [372, 234] on icon at bounding box center [370, 236] width 12 height 12
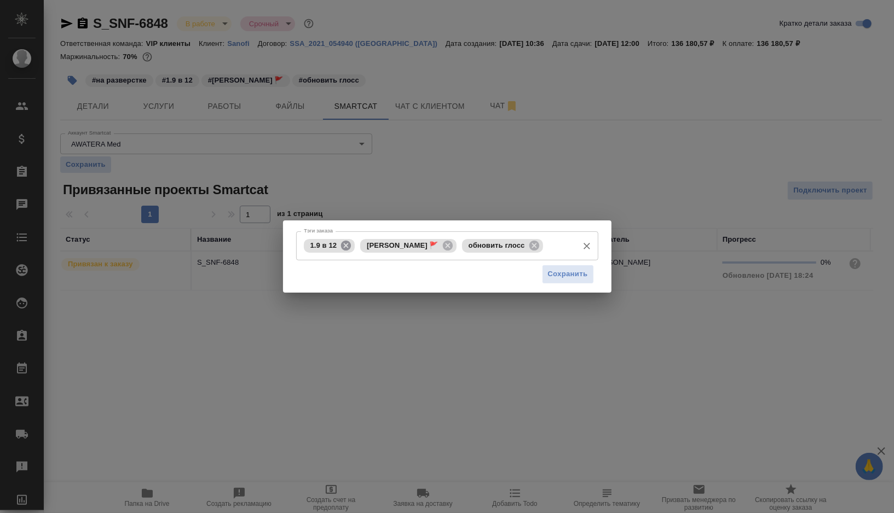
click at [348, 245] on icon at bounding box center [346, 245] width 10 height 10
click at [497, 254] on input "Тэги заказа" at bounding box center [531, 245] width 84 height 19
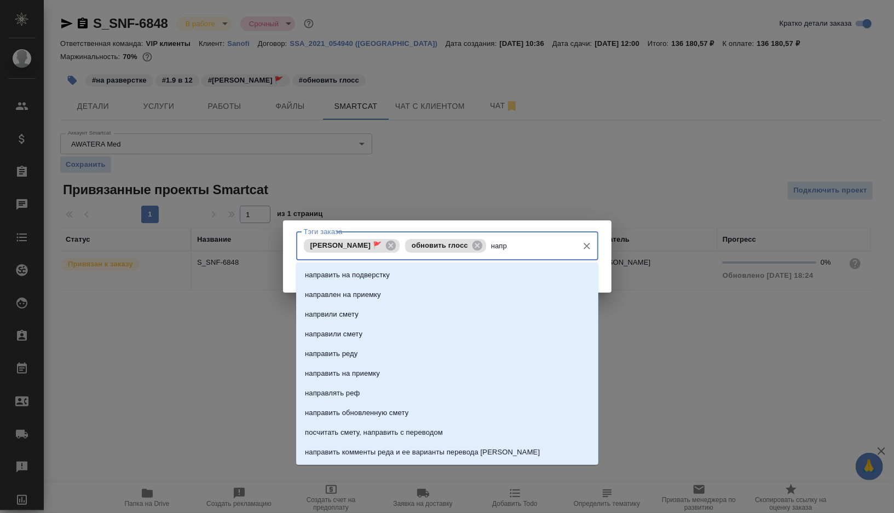
type input "напра"
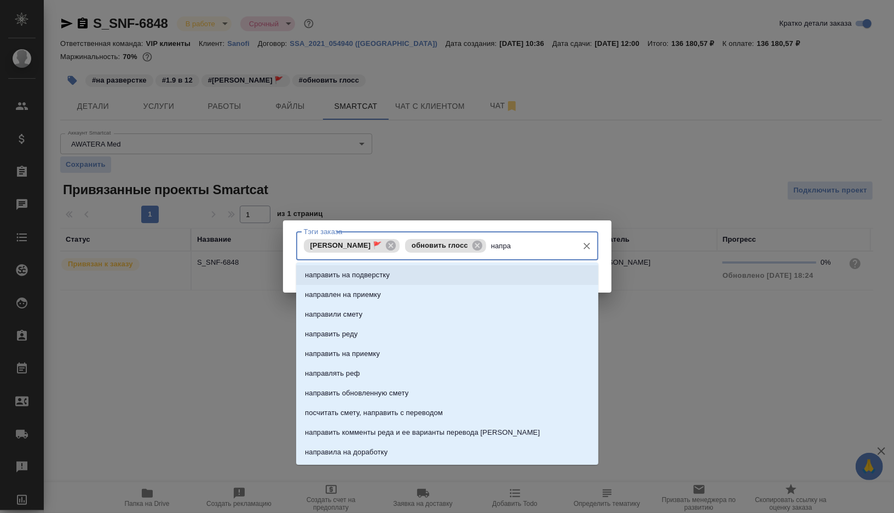
click at [425, 276] on li "направить на подверстку" at bounding box center [447, 275] width 302 height 20
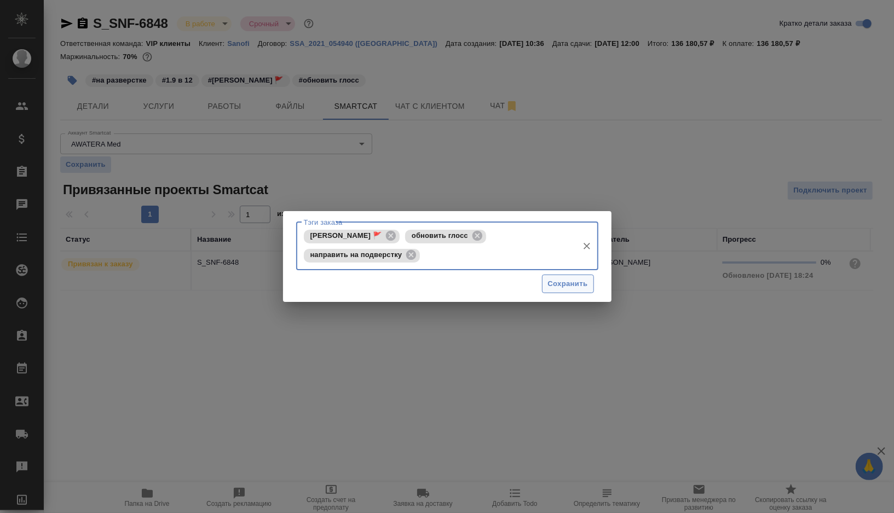
click at [549, 287] on span "Сохранить" at bounding box center [568, 284] width 40 height 13
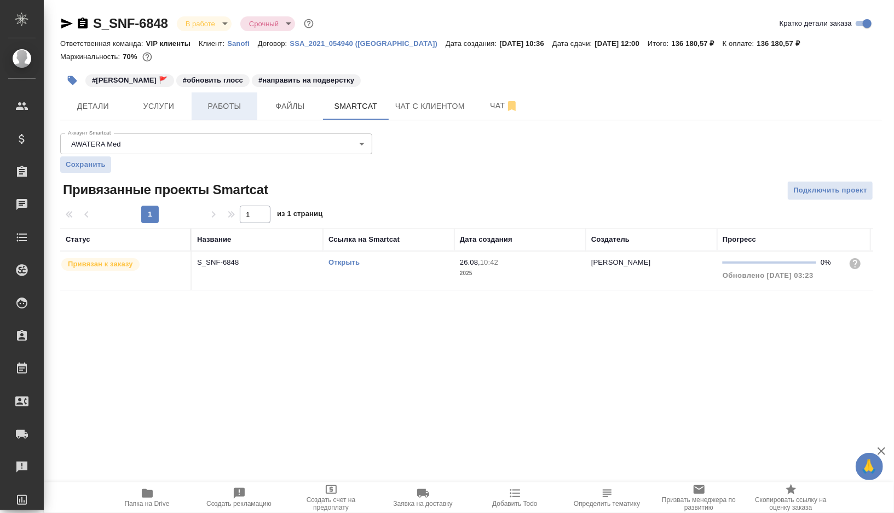
click at [234, 103] on span "Работы" at bounding box center [224, 107] width 53 height 14
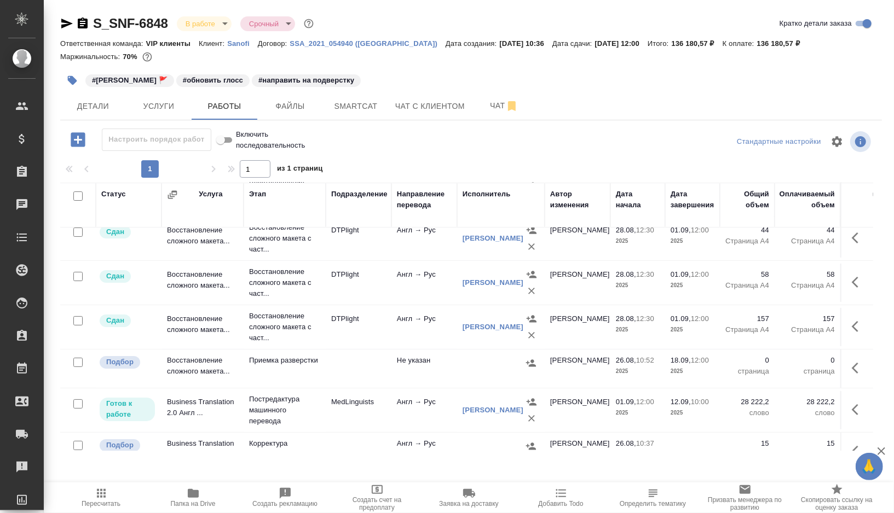
scroll to position [61, 0]
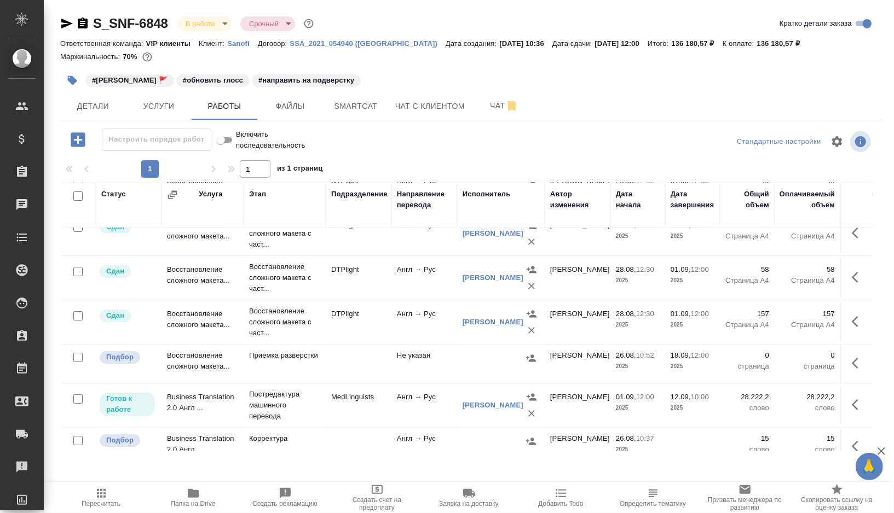
click at [78, 357] on input "checkbox" at bounding box center [77, 357] width 9 height 9
checkbox input "true"
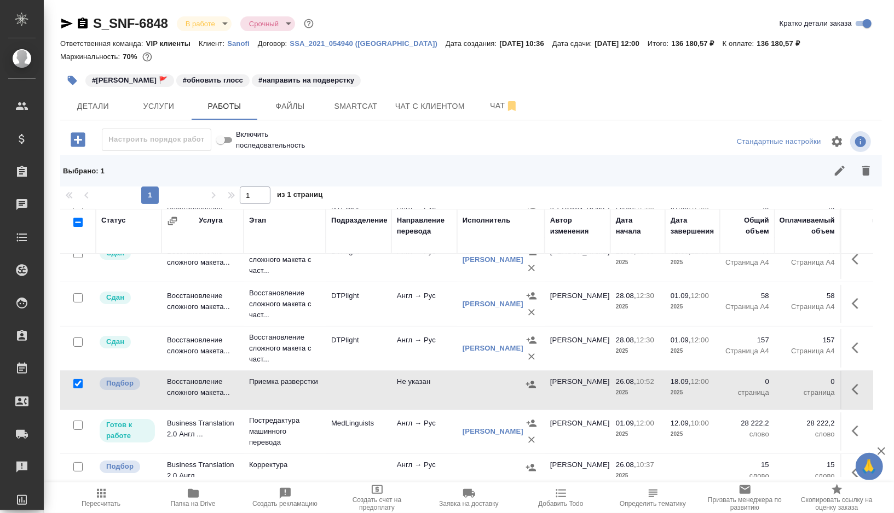
click at [866, 174] on icon "button" at bounding box center [866, 171] width 8 height 10
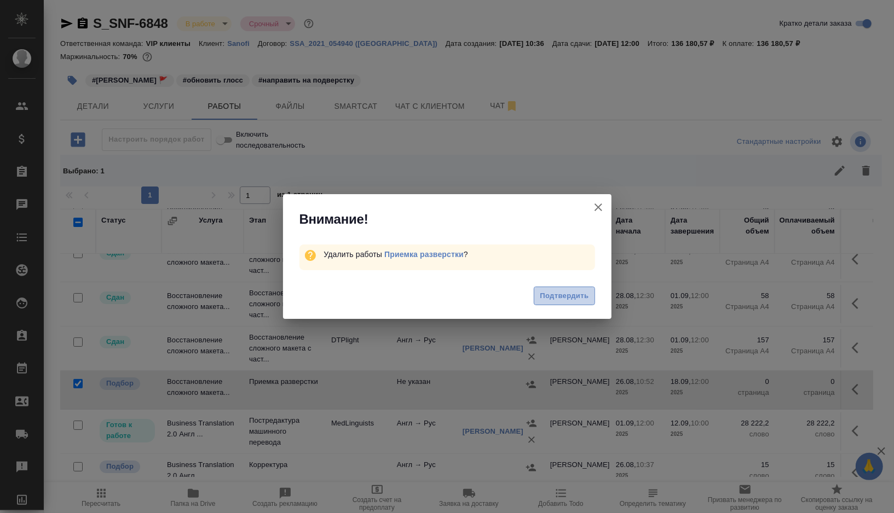
click at [542, 297] on span "Подтвердить" at bounding box center [564, 296] width 49 height 13
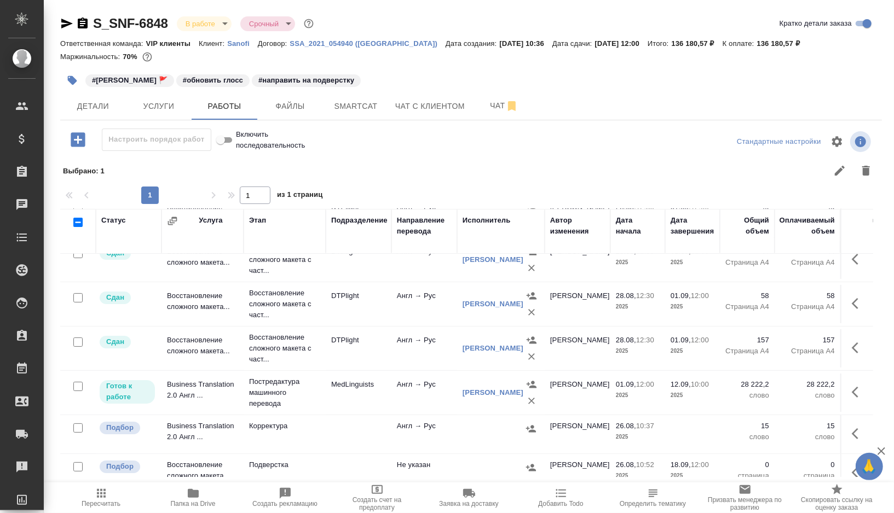
click at [72, 78] on icon "button" at bounding box center [72, 80] width 9 height 9
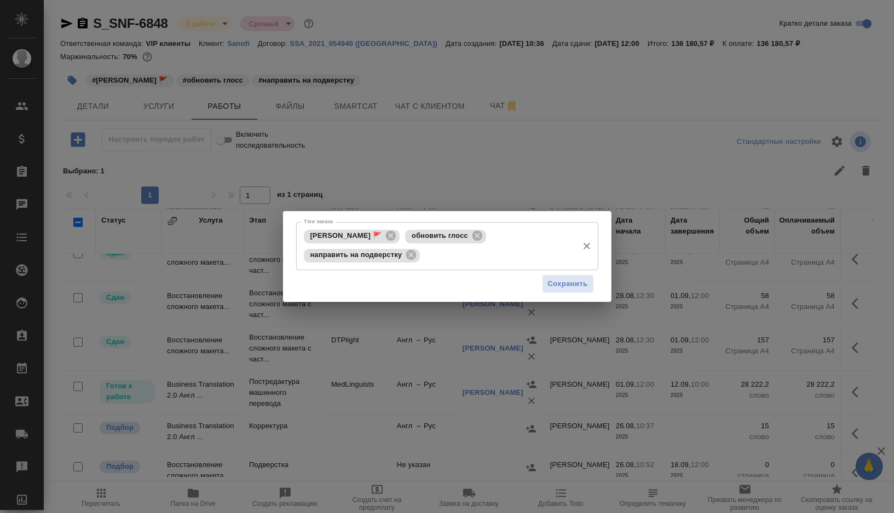
click at [472, 261] on input "Тэги заказа" at bounding box center [497, 255] width 149 height 19
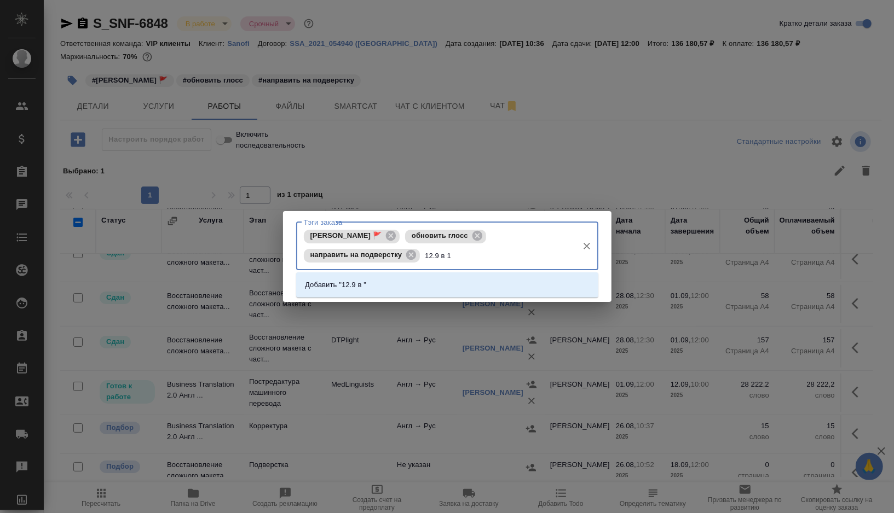
type input "12.9 в 10"
click at [437, 277] on li "Добавить "12.9 в 10"" at bounding box center [447, 285] width 302 height 20
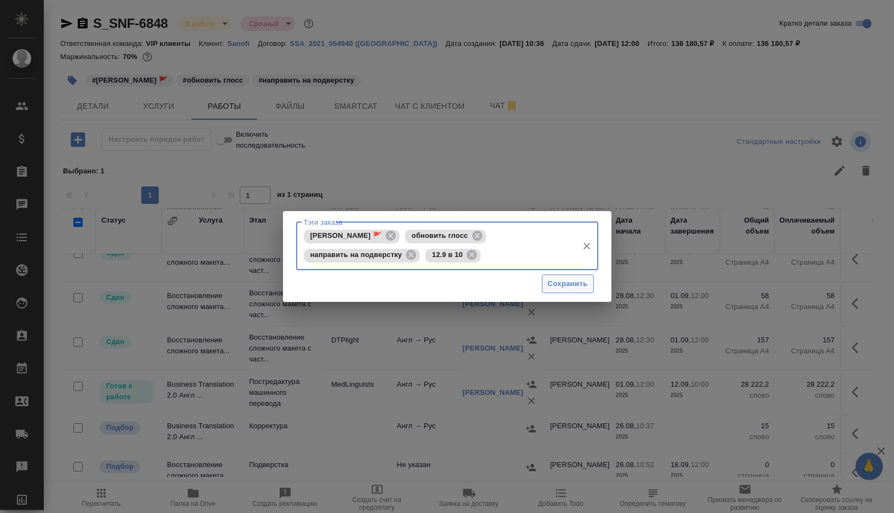
click at [555, 282] on span "Сохранить" at bounding box center [568, 284] width 40 height 13
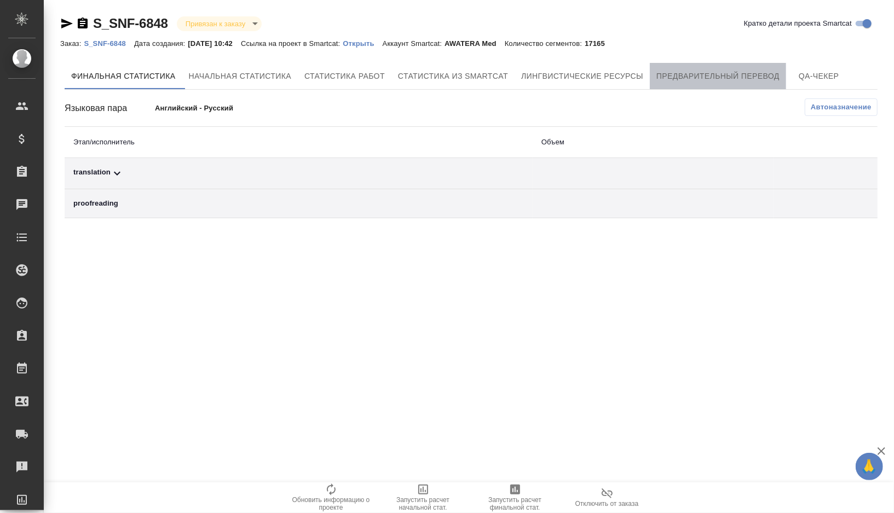
click at [736, 73] on span "Предварительный перевод" at bounding box center [717, 77] width 123 height 14
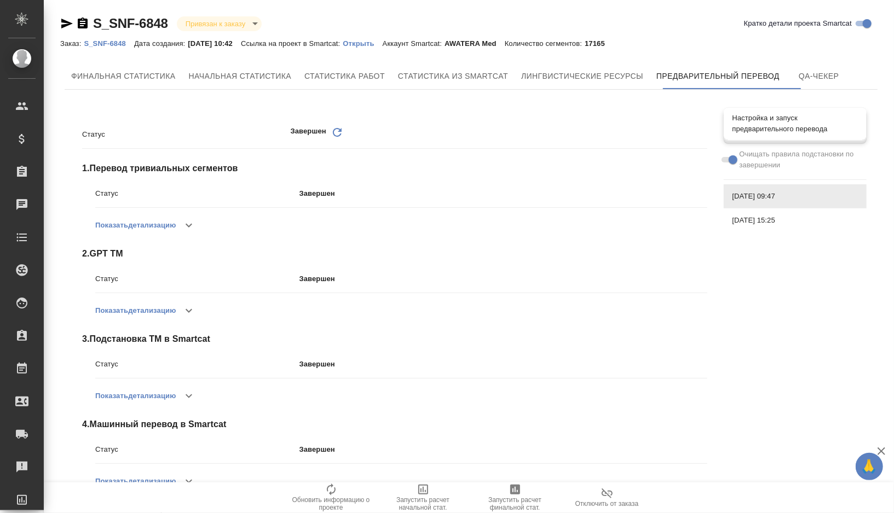
click at [743, 133] on span "Настройка и запуск предварительного перевода" at bounding box center [794, 124] width 125 height 22
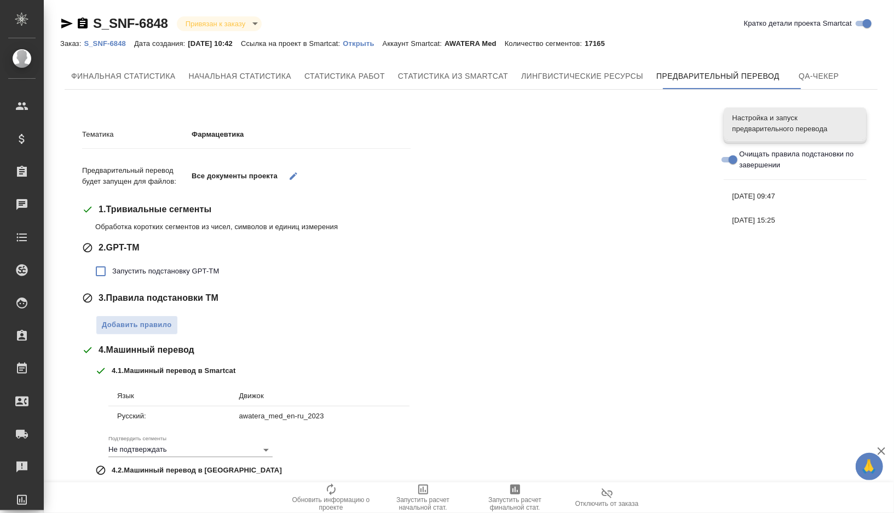
click at [294, 177] on icon "button" at bounding box center [293, 176] width 10 height 10
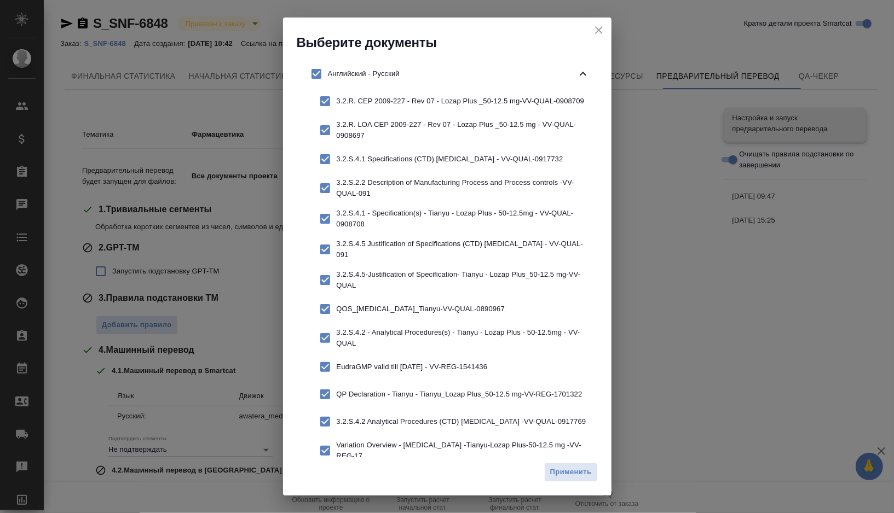
click at [319, 76] on input "checkbox" at bounding box center [316, 73] width 23 height 23
checkbox input "false"
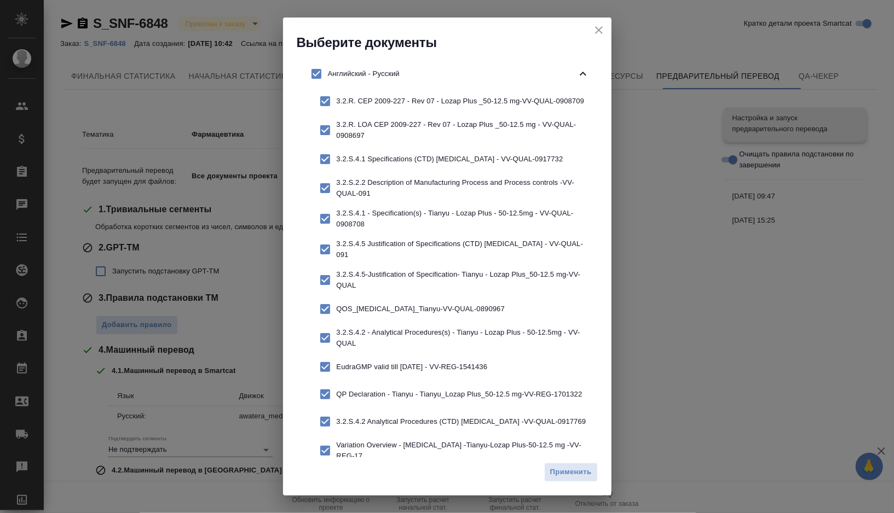
checkbox input "false"
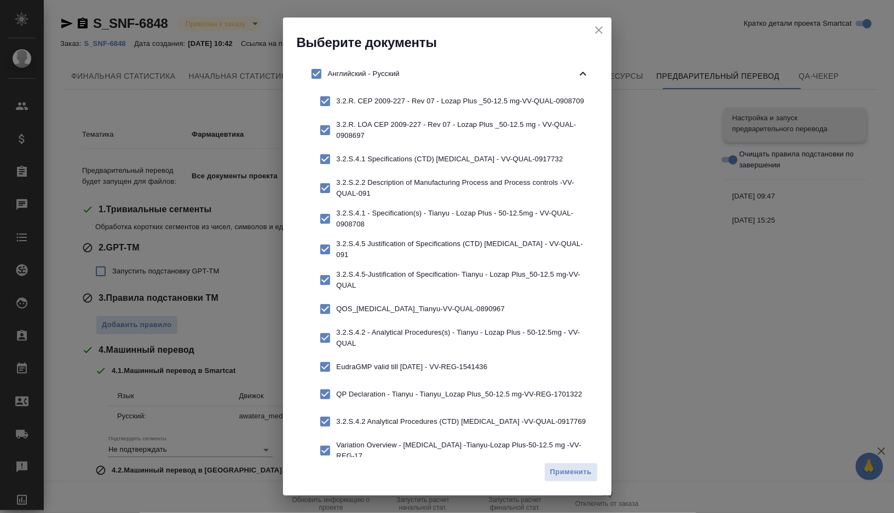
checkbox input "false"
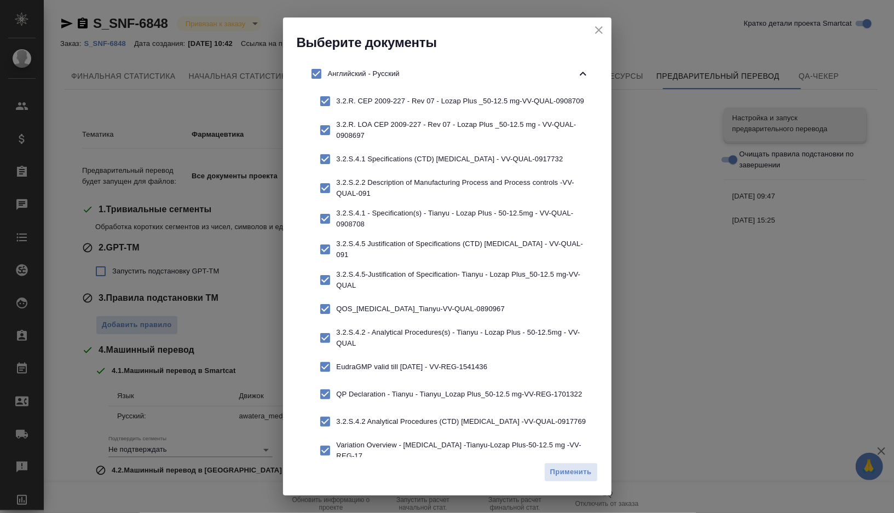
checkbox input "false"
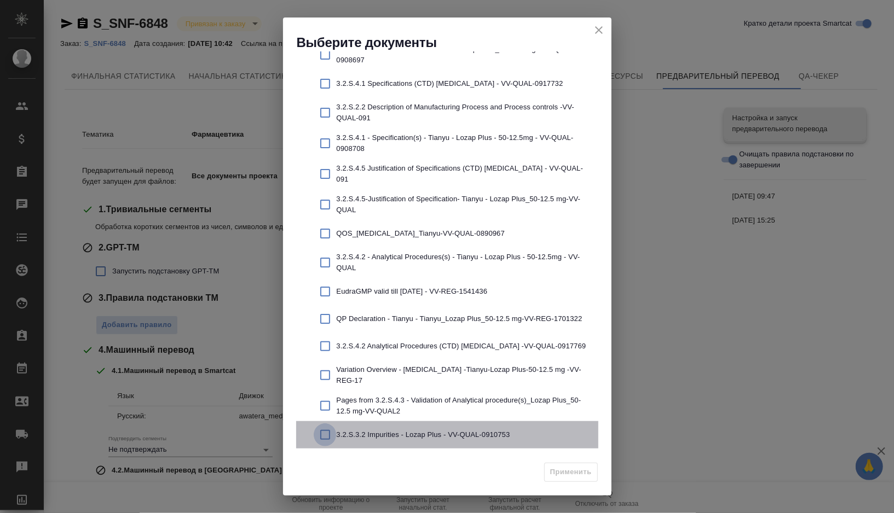
click at [323, 436] on input "checkbox" at bounding box center [325, 435] width 23 height 23
checkbox input "true"
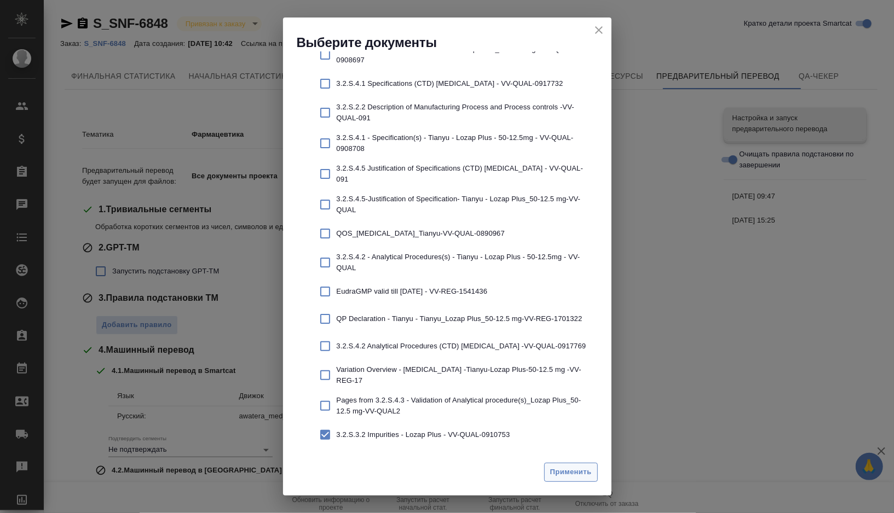
click at [564, 470] on span "Применить" at bounding box center [571, 472] width 42 height 13
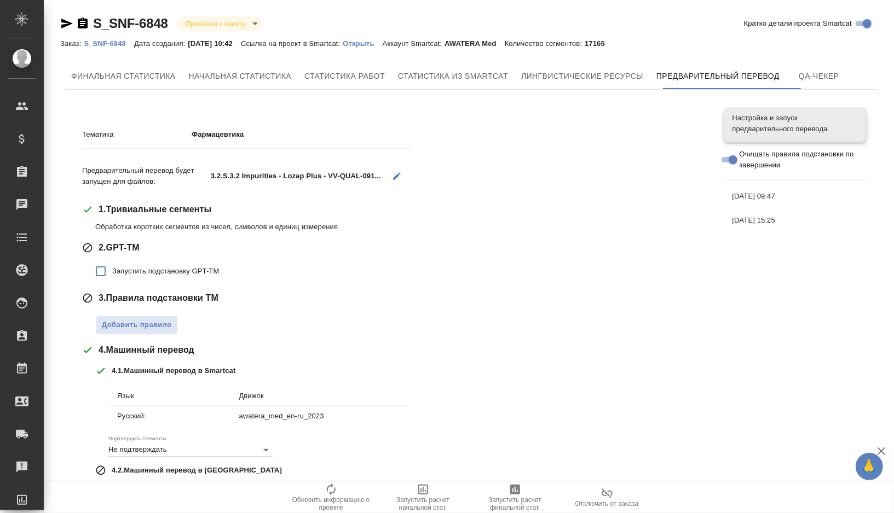
click at [167, 269] on span "Запустить подстановку GPT-TM" at bounding box center [165, 271] width 107 height 11
click at [112, 269] on input "Запустить подстановку GPT-TM" at bounding box center [100, 271] width 23 height 23
checkbox input "true"
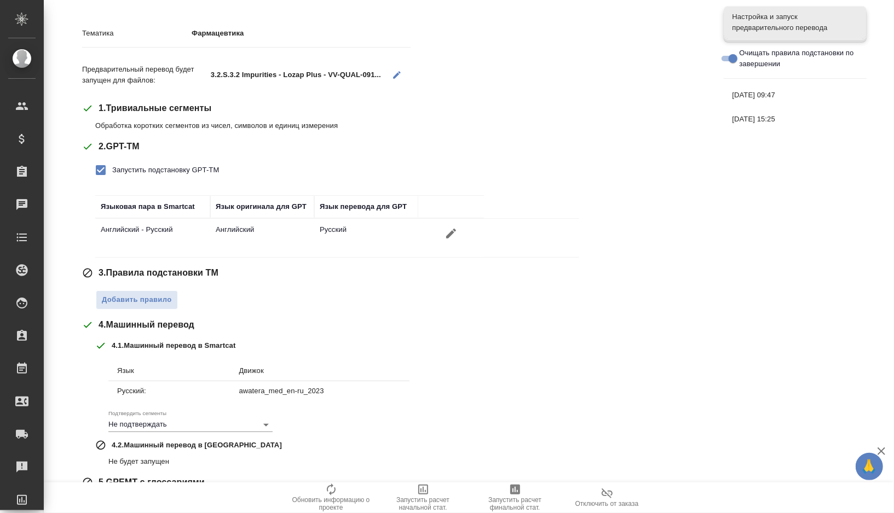
scroll to position [137, 0]
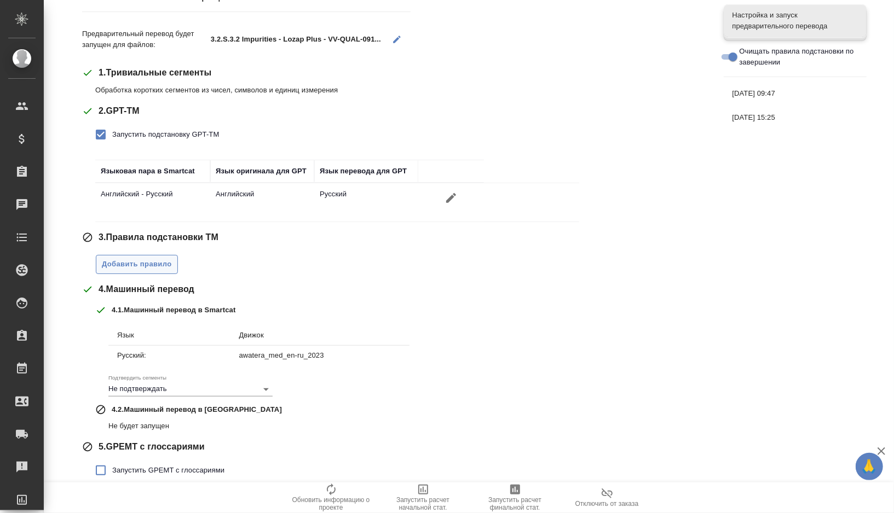
click at [164, 265] on span "Добавить правило" at bounding box center [137, 264] width 70 height 13
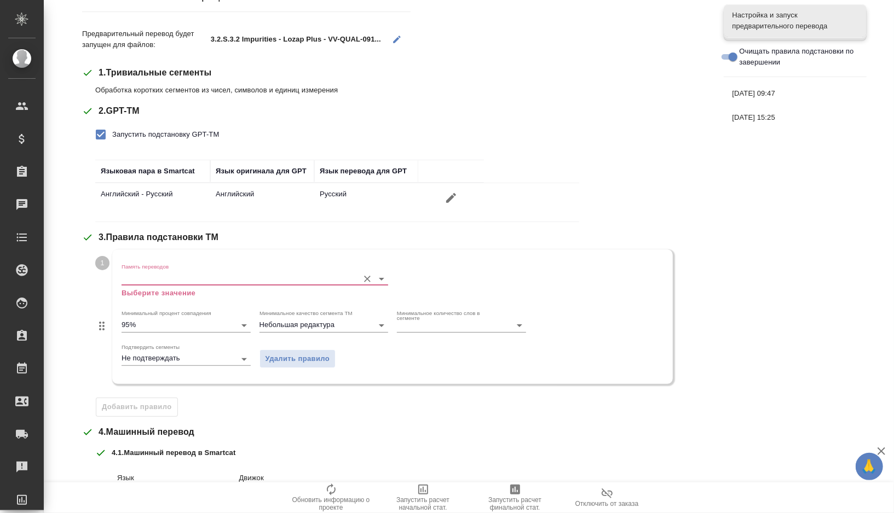
click at [183, 281] on input "Память переводов" at bounding box center [237, 278] width 232 height 13
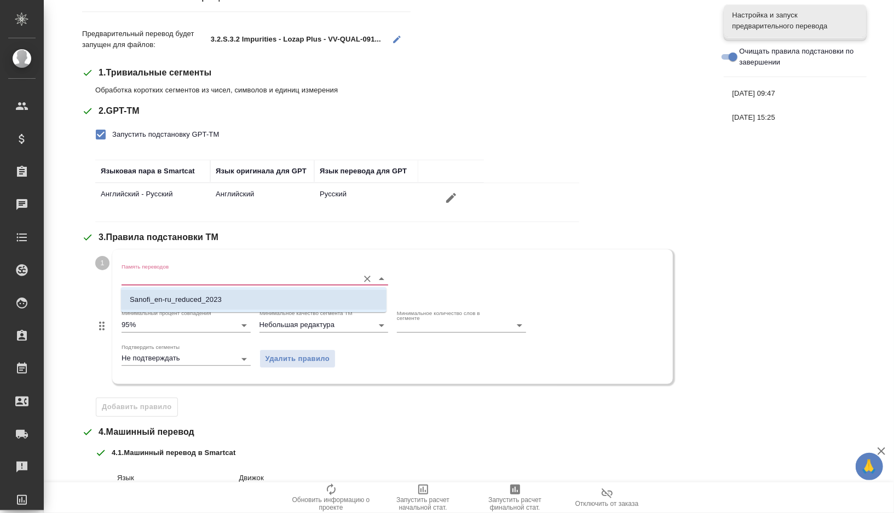
click at [183, 303] on p "Sanofi_en-ru_reduced_2023" at bounding box center [176, 299] width 92 height 11
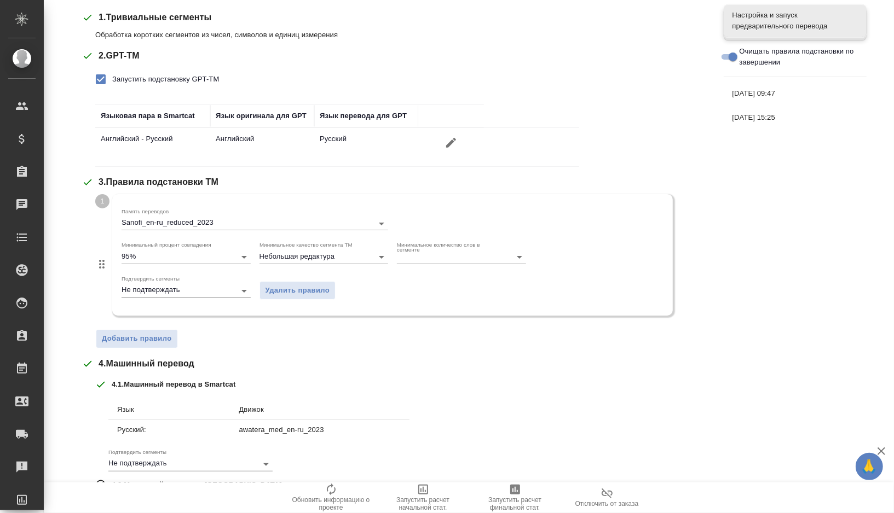
scroll to position [306, 0]
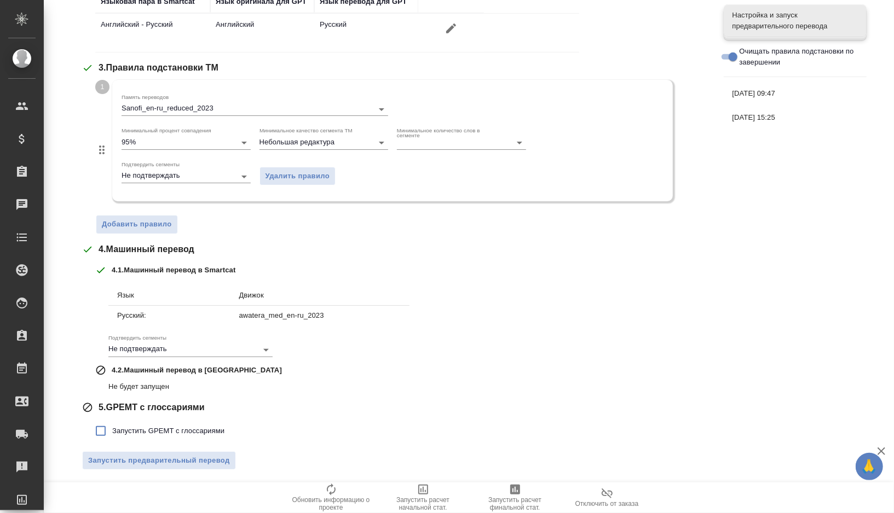
click at [135, 428] on span "Запустить GPEMT с глоссариями" at bounding box center [168, 431] width 112 height 11
click at [112, 428] on input "Запустить GPEMT с глоссариями" at bounding box center [100, 431] width 23 height 23
checkbox input "true"
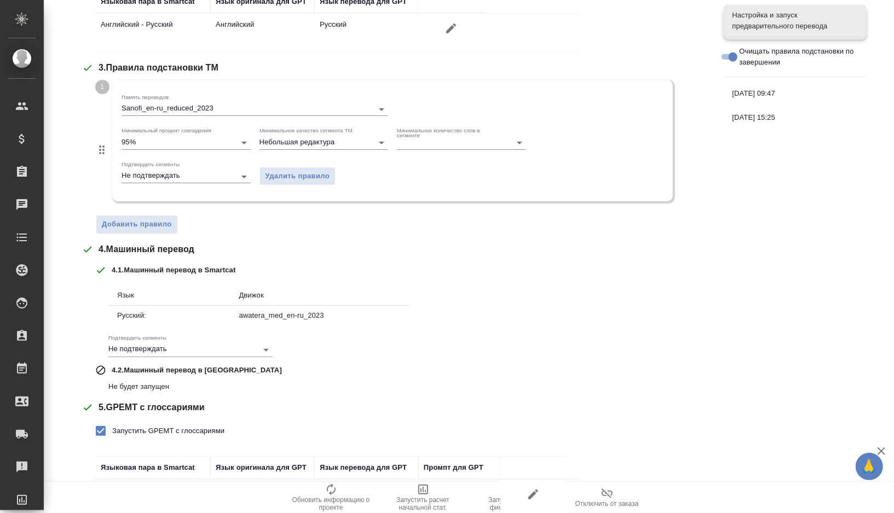
scroll to position [381, 0]
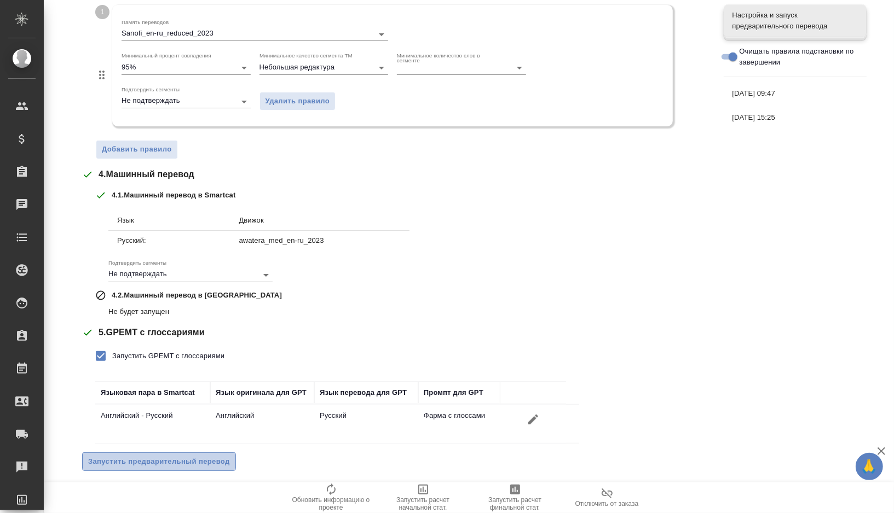
click at [136, 459] on span "Запустить предварительный перевод" at bounding box center [159, 462] width 142 height 13
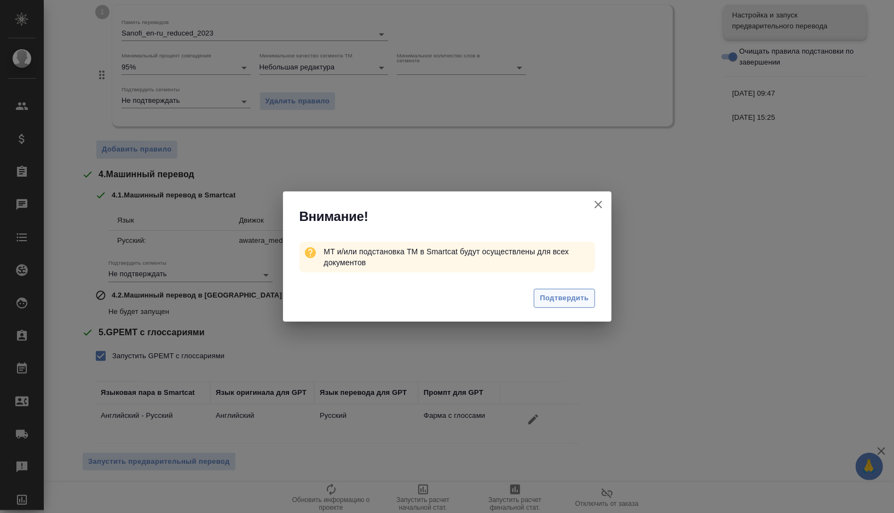
click at [566, 296] on span "Подтвердить" at bounding box center [564, 298] width 49 height 13
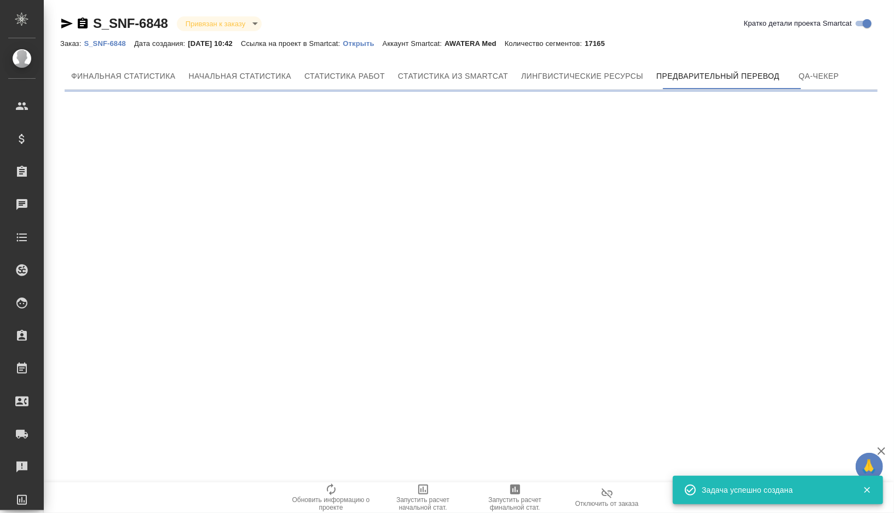
scroll to position [0, 0]
